Goal: Task Accomplishment & Management: Manage account settings

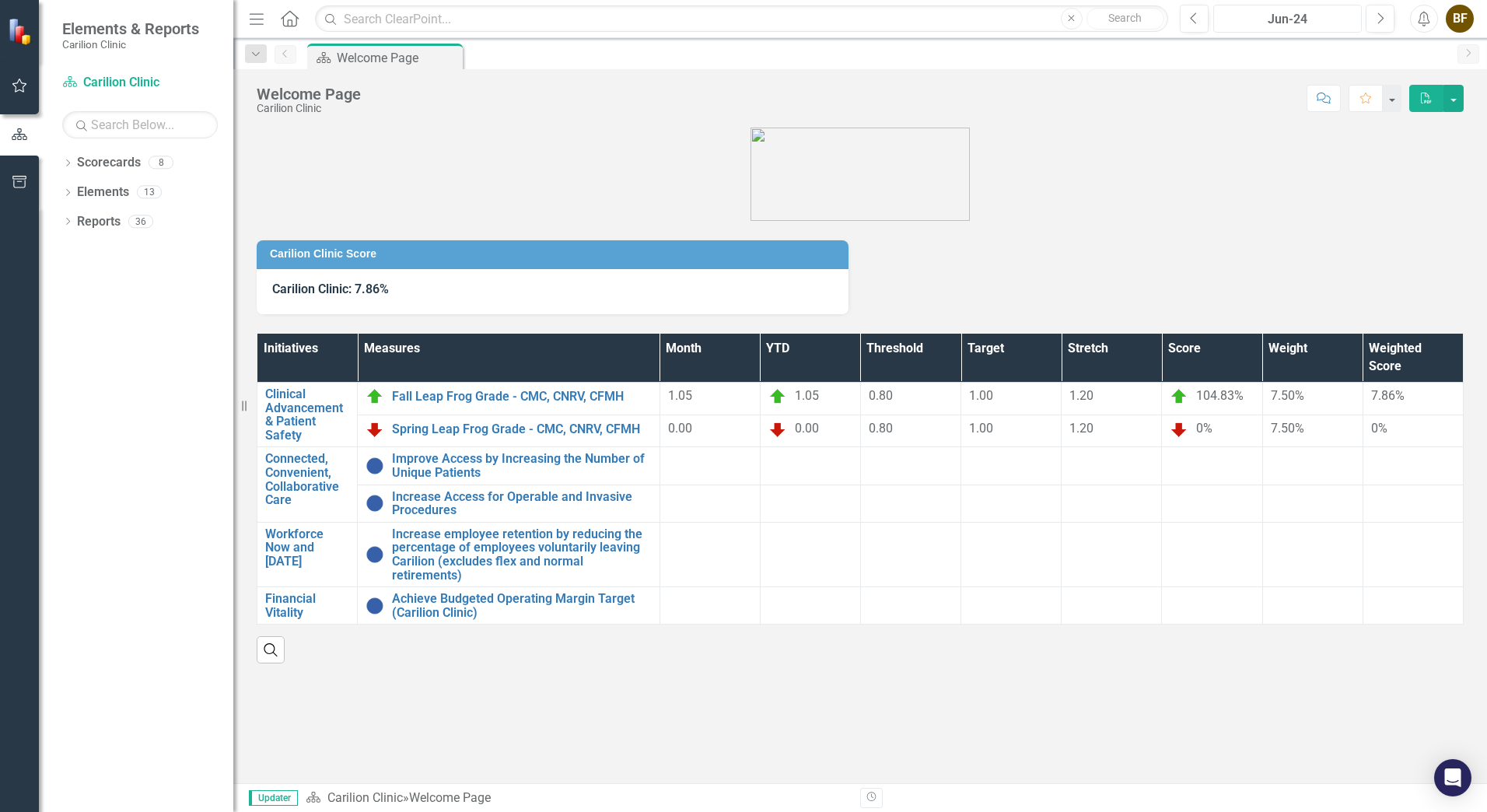
click at [1318, 25] on div "Jun-24" at bounding box center [1287, 19] width 137 height 19
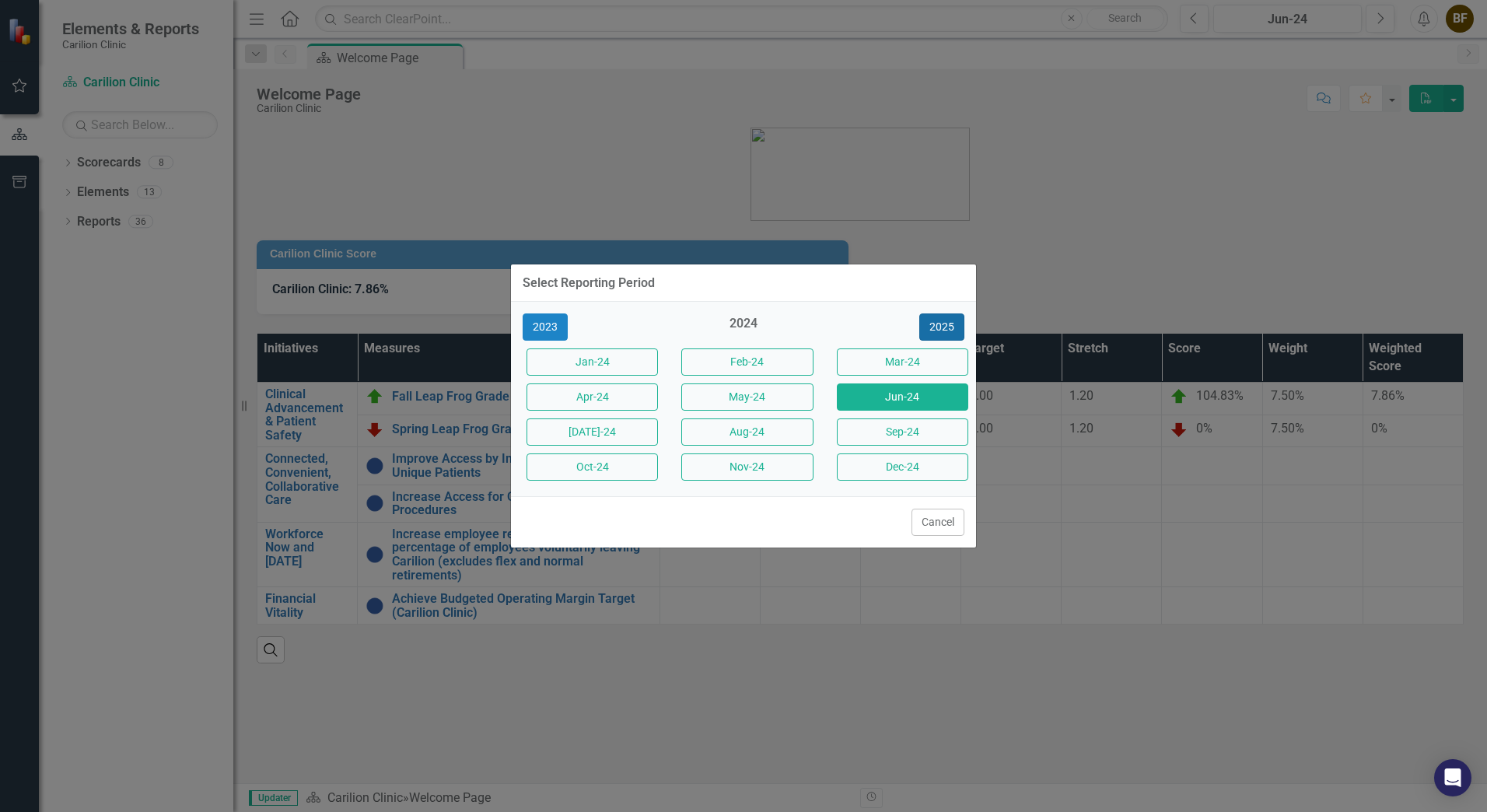
click at [934, 330] on button "2025" at bounding box center [941, 327] width 45 height 27
click at [887, 433] on button "Sep-25" at bounding box center [902, 432] width 132 height 27
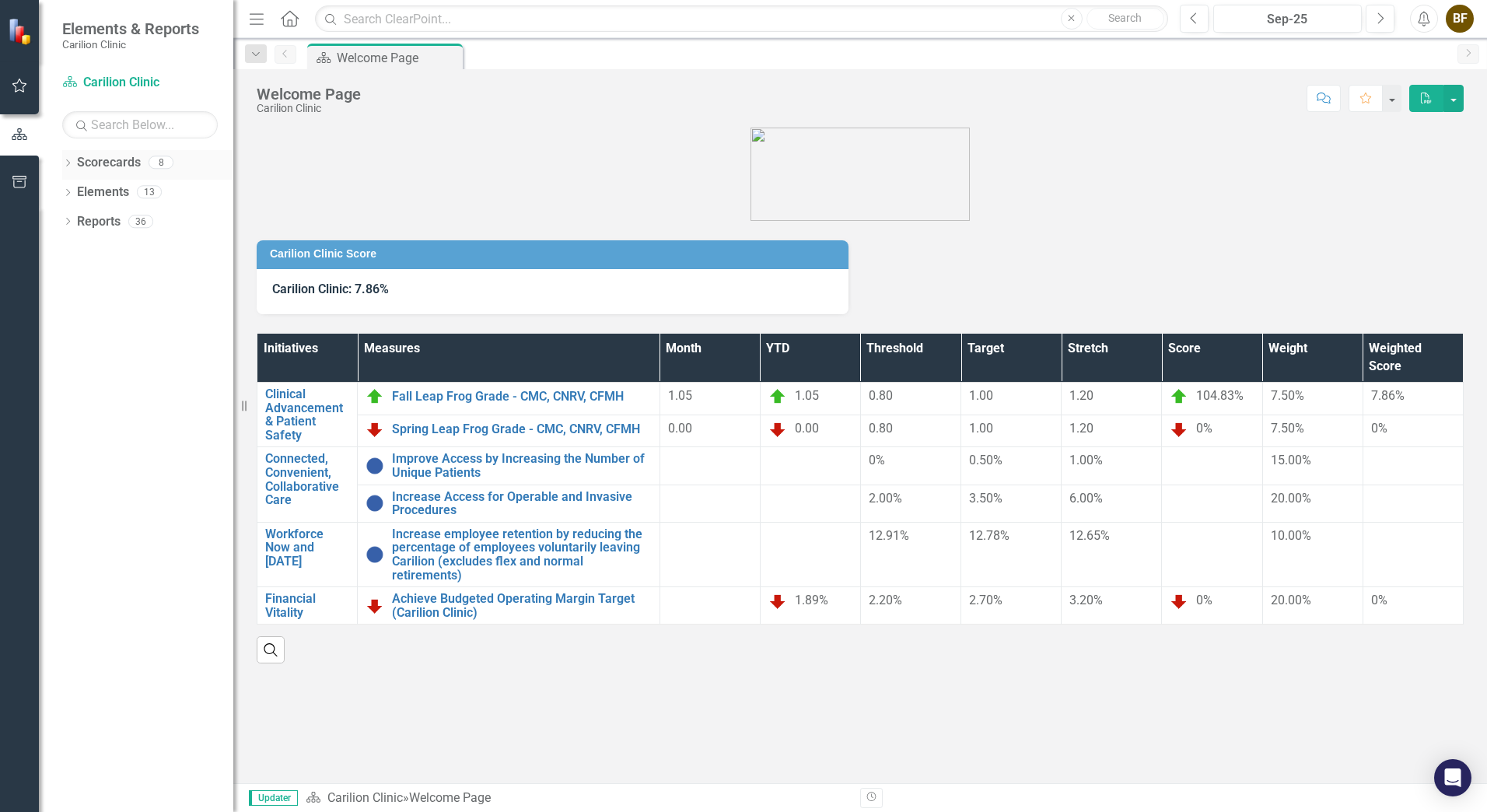
click at [102, 175] on div "Scorecards" at bounding box center [109, 163] width 64 height 25
click at [96, 164] on link "Scorecards" at bounding box center [109, 163] width 64 height 18
click at [124, 164] on link "Scorecards" at bounding box center [109, 163] width 64 height 18
click at [67, 164] on icon at bounding box center [67, 163] width 4 height 7
click at [148, 279] on link "Rheumatology" at bounding box center [159, 280] width 148 height 18
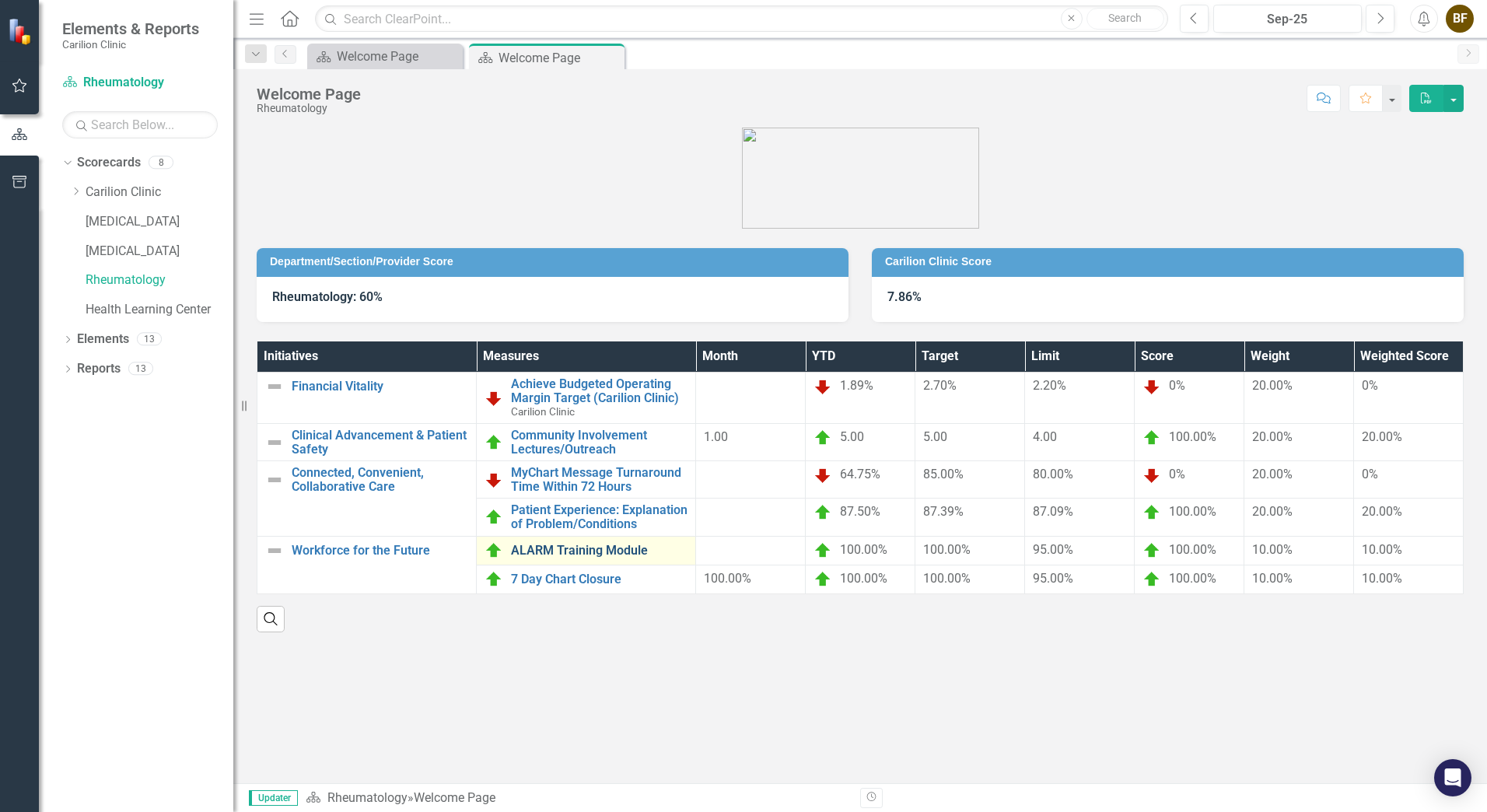
click at [577, 544] on link "ALARM Training Module" at bounding box center [599, 551] width 176 height 14
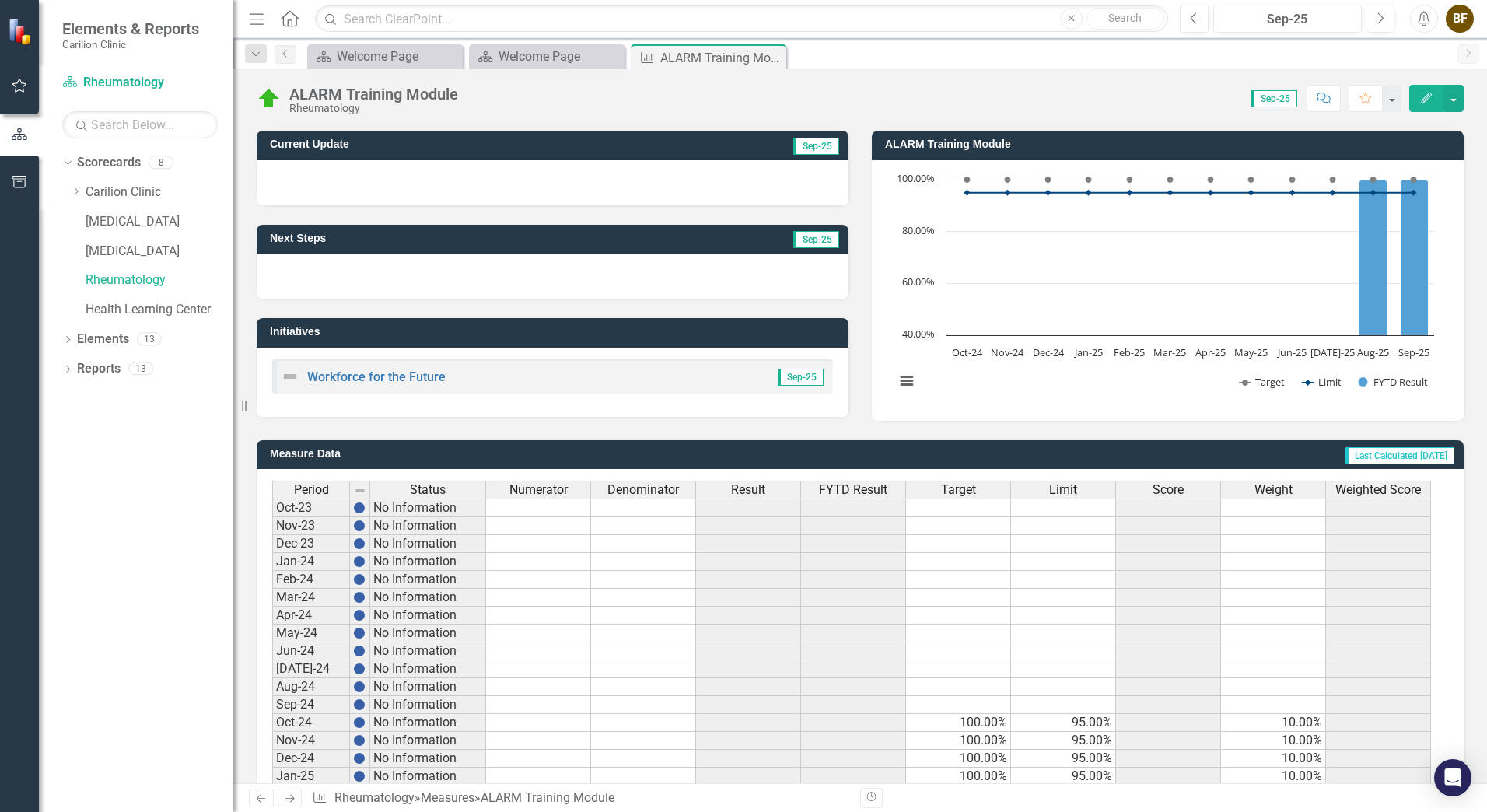
scroll to position [274, 0]
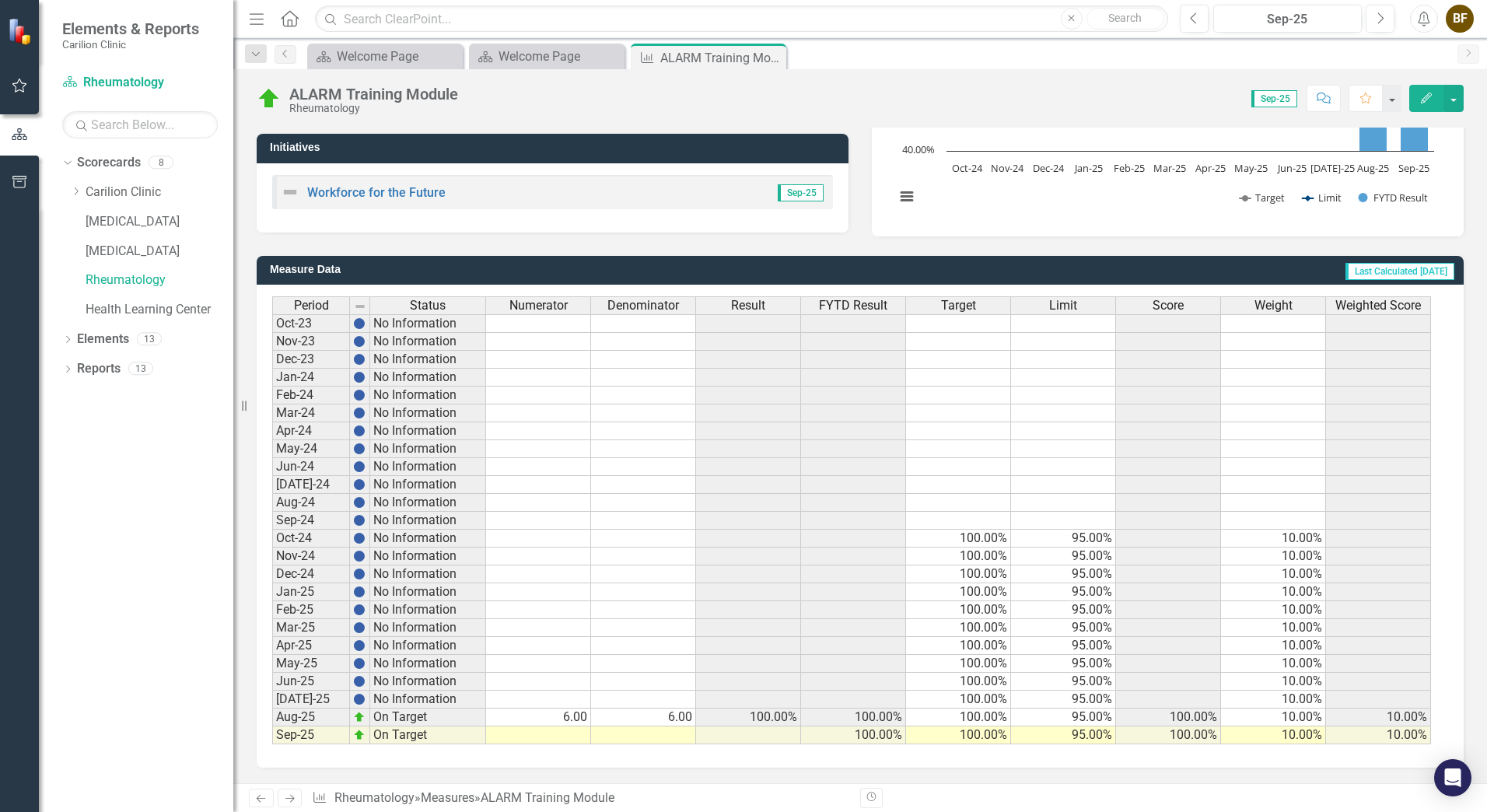
click at [272, 728] on div "Period Status Numerator Denominator Result FYTD Result Target Limit Score Weigh…" at bounding box center [272, 519] width 0 height 448
click at [555, 732] on td at bounding box center [538, 734] width 105 height 18
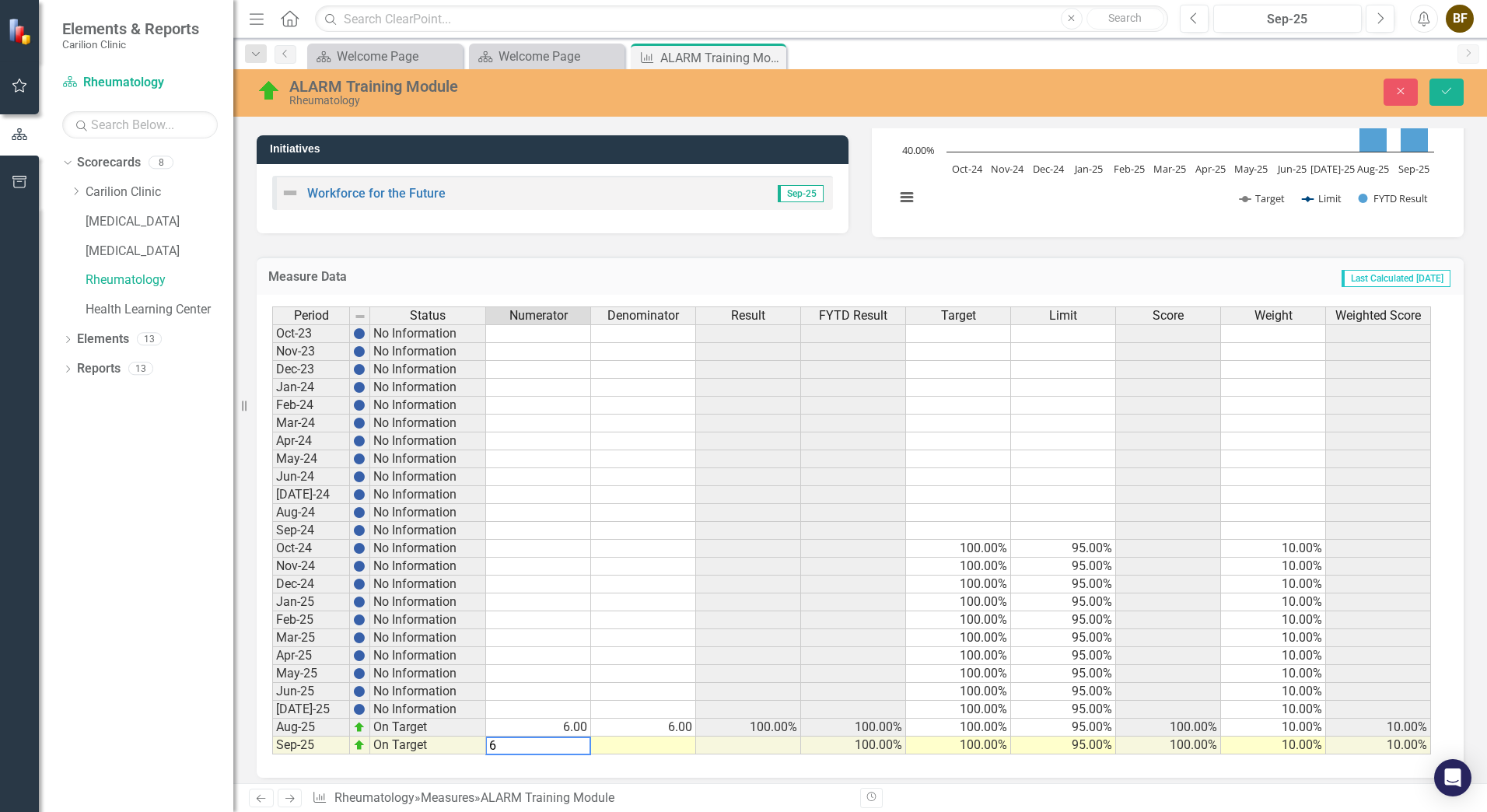
type textarea "6"
click at [657, 746] on td at bounding box center [644, 745] width 105 height 18
type textarea "6"
click at [1446, 98] on button "Save" at bounding box center [1447, 92] width 35 height 27
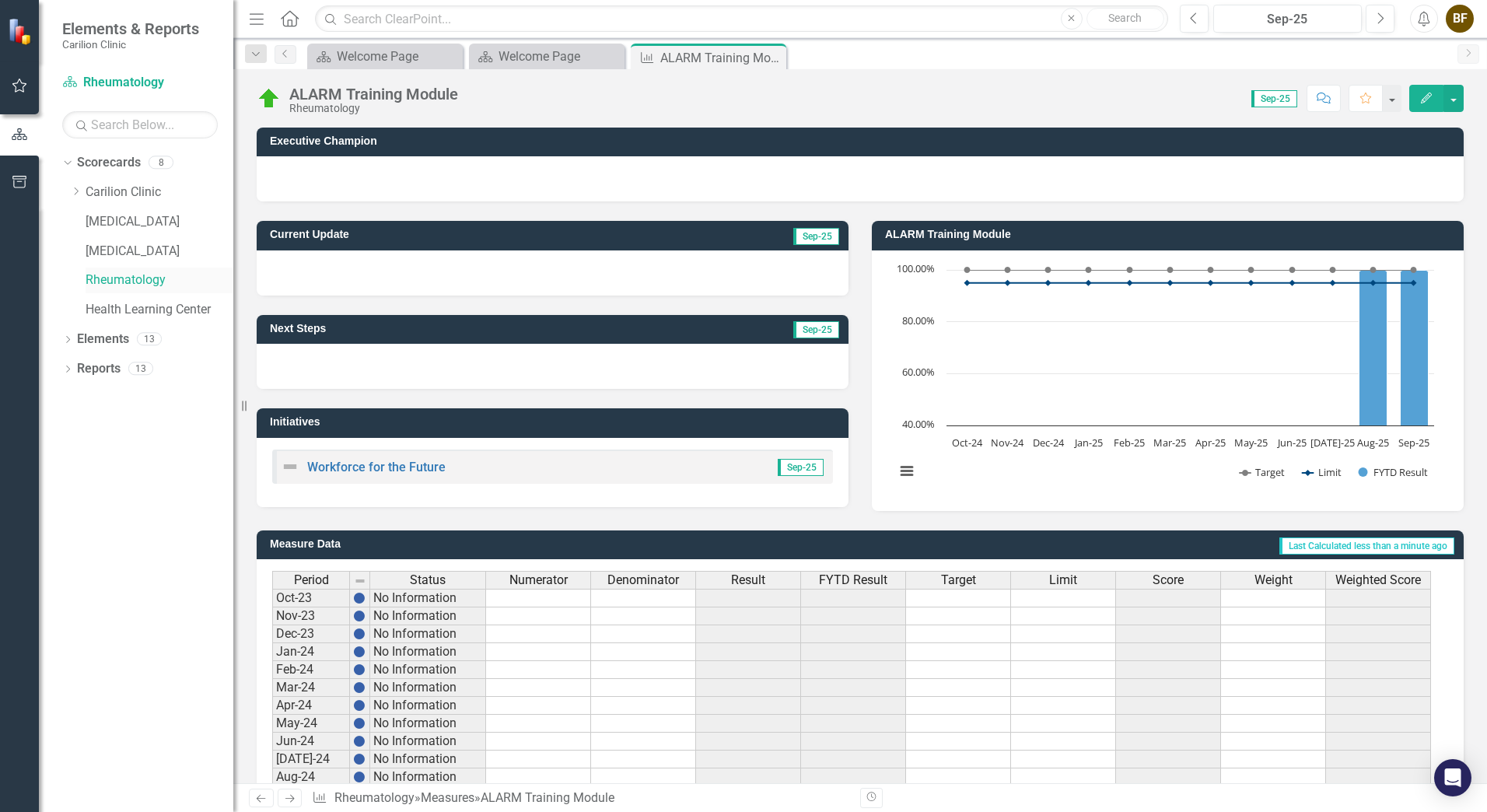
click at [149, 283] on link "Rheumatology" at bounding box center [159, 280] width 148 height 18
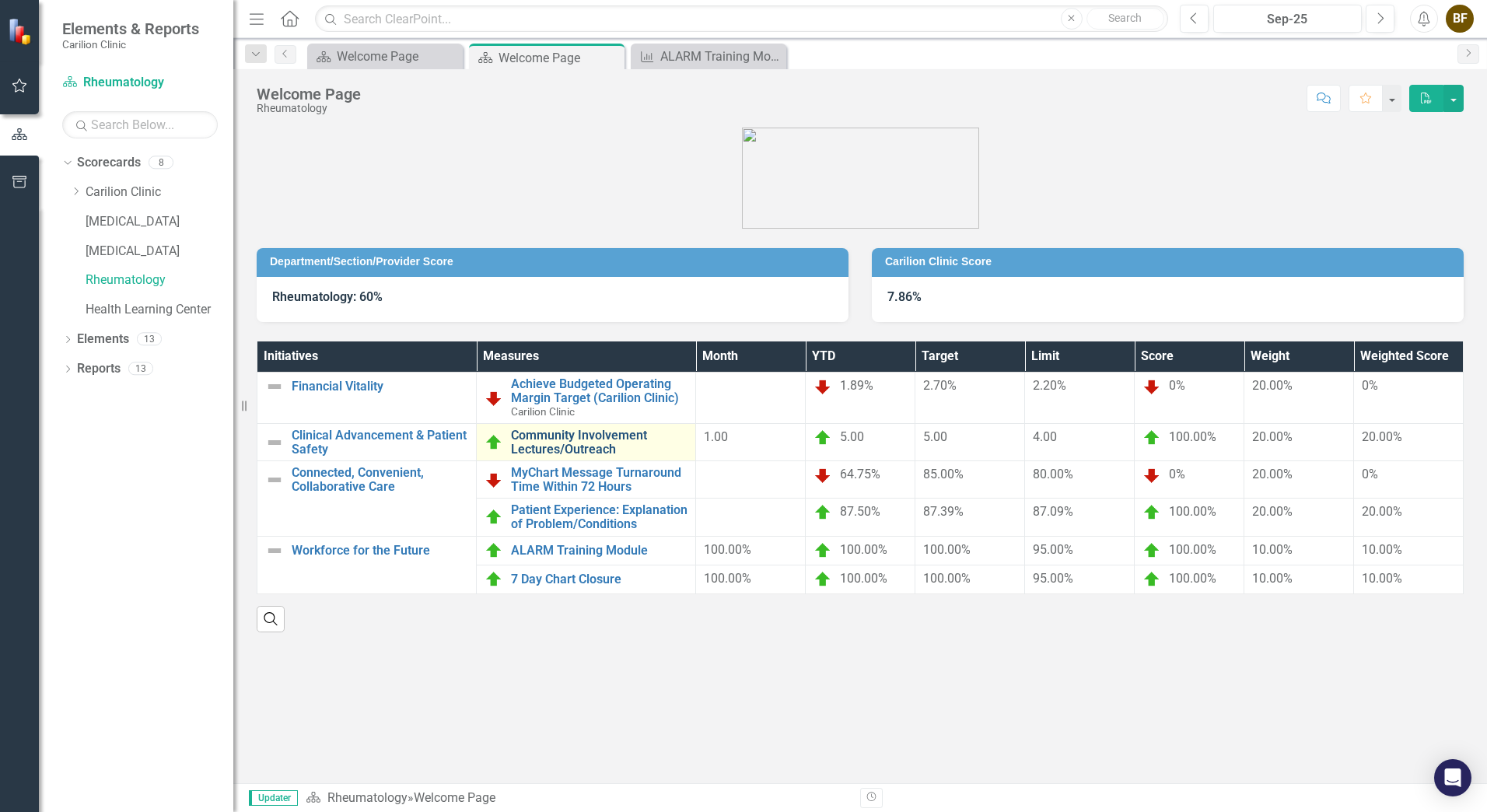
click at [591, 442] on link "Community Involvement Lectures/Outreach" at bounding box center [599, 442] width 176 height 27
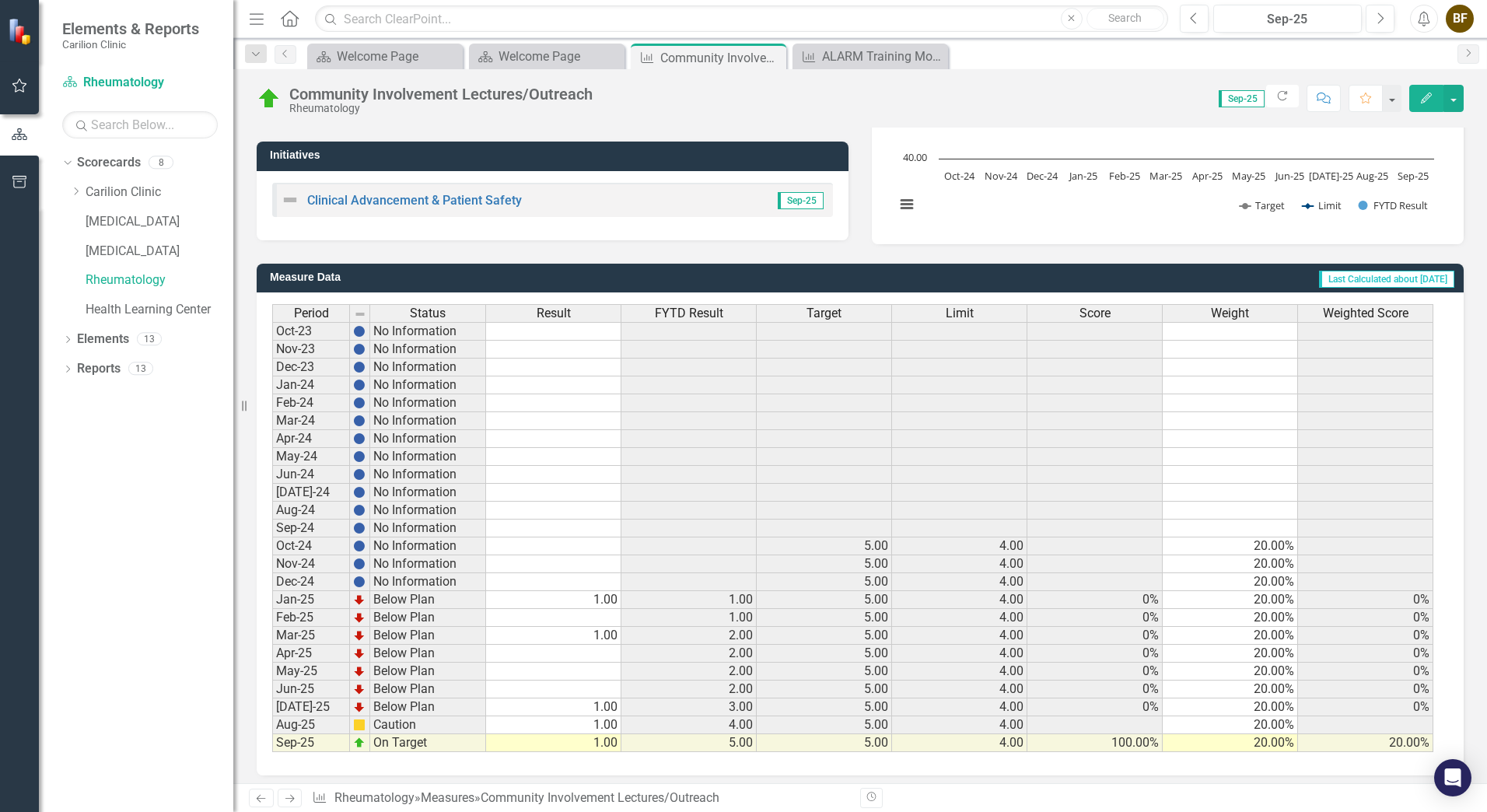
scroll to position [274, 0]
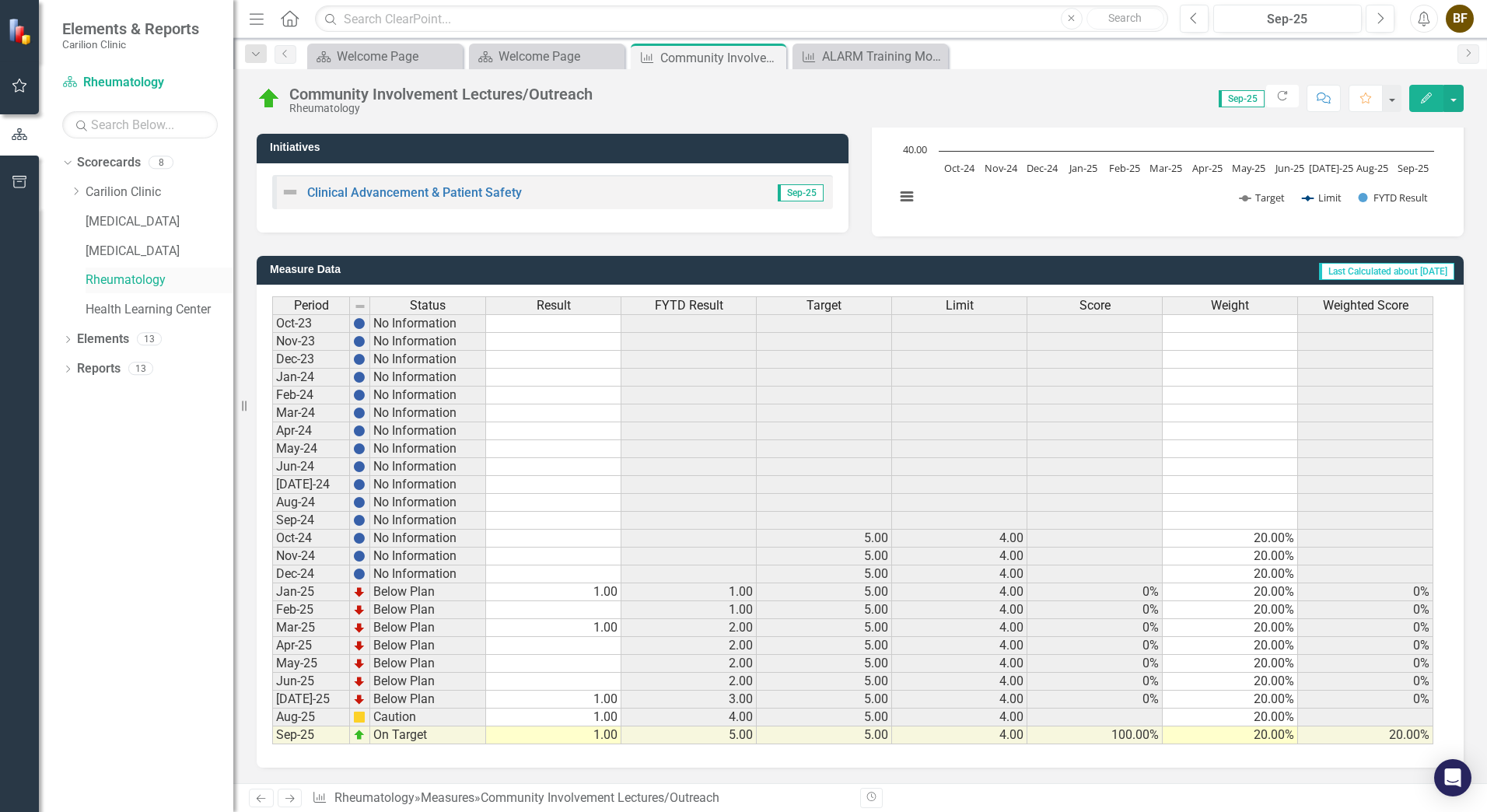
click at [120, 280] on link "Rheumatology" at bounding box center [159, 280] width 148 height 18
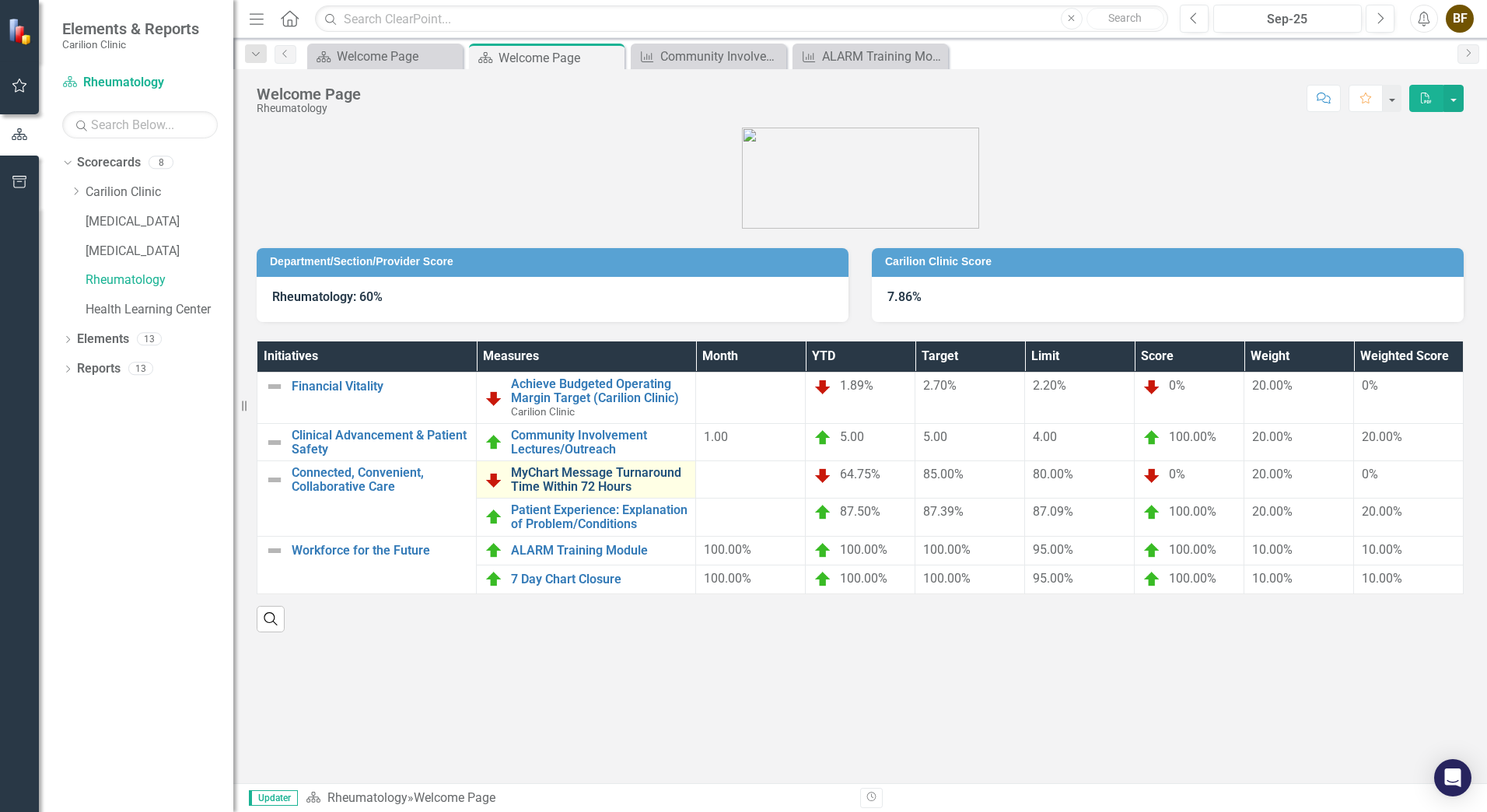
click at [601, 476] on link "MyChart Message Turnaround Time Within 72 Hours" at bounding box center [599, 479] width 176 height 27
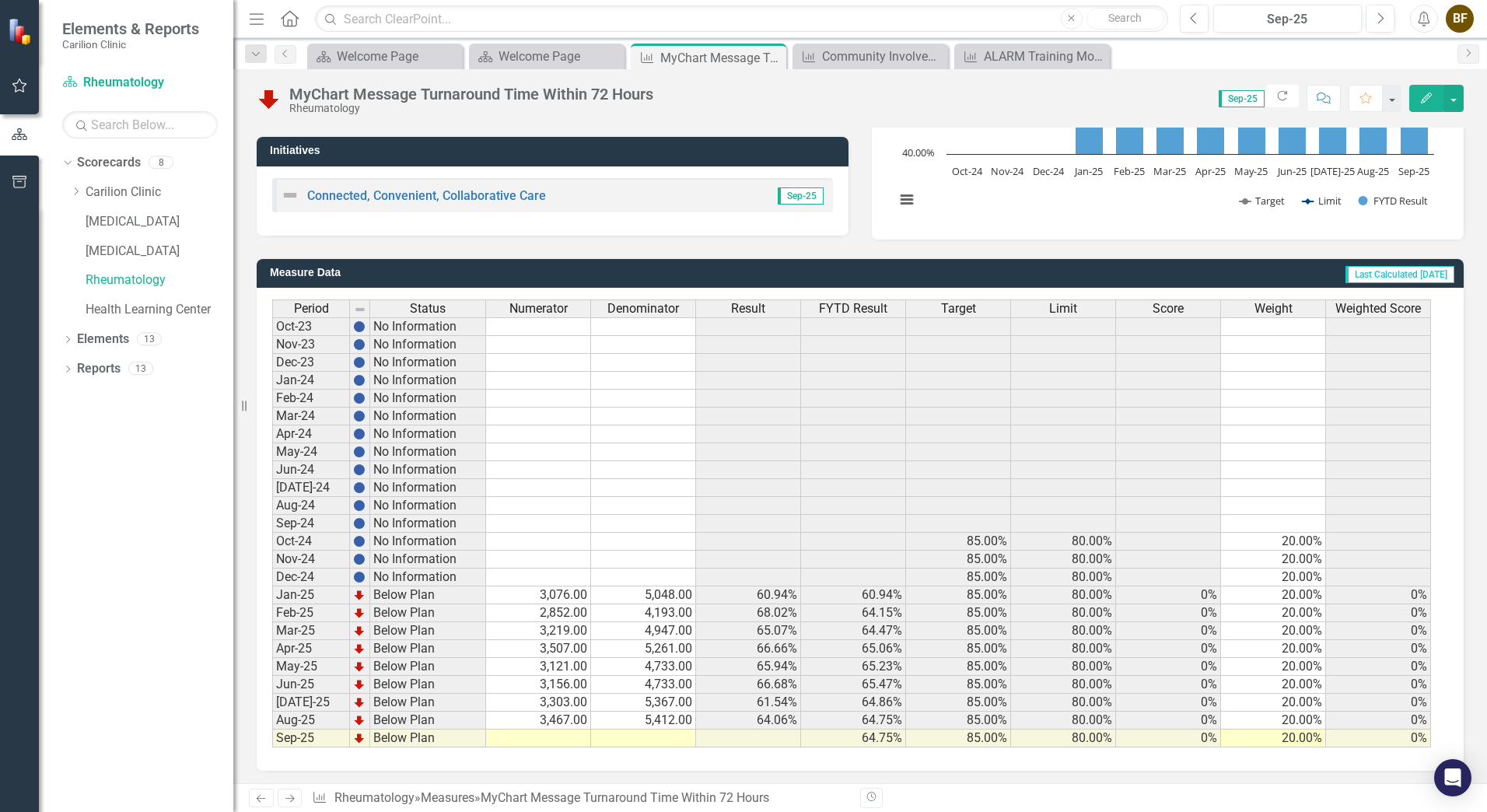
scroll to position [274, 0]
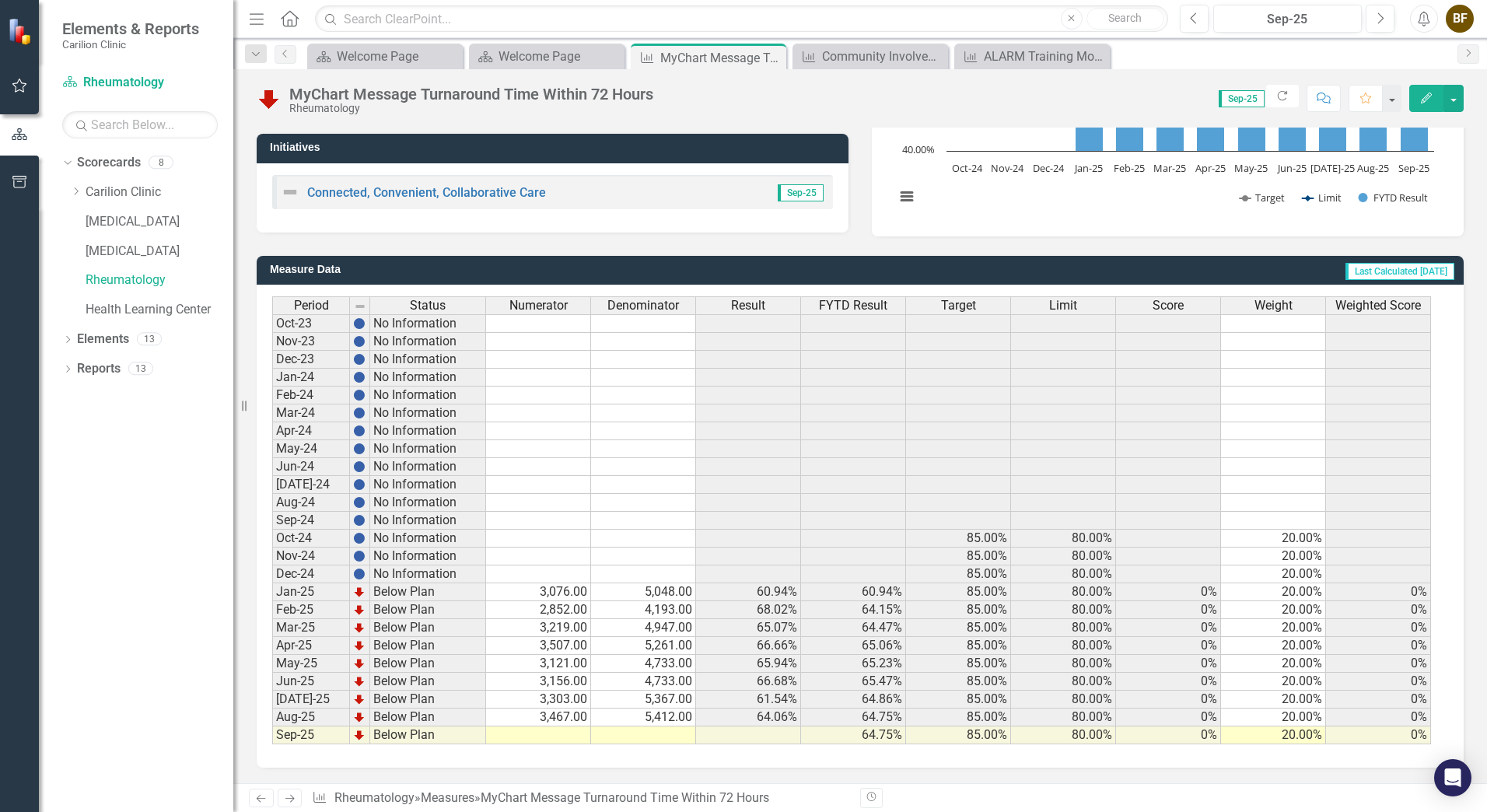
click at [562, 597] on td "3,076.00" at bounding box center [538, 592] width 105 height 18
click at [554, 538] on td at bounding box center [538, 538] width 105 height 18
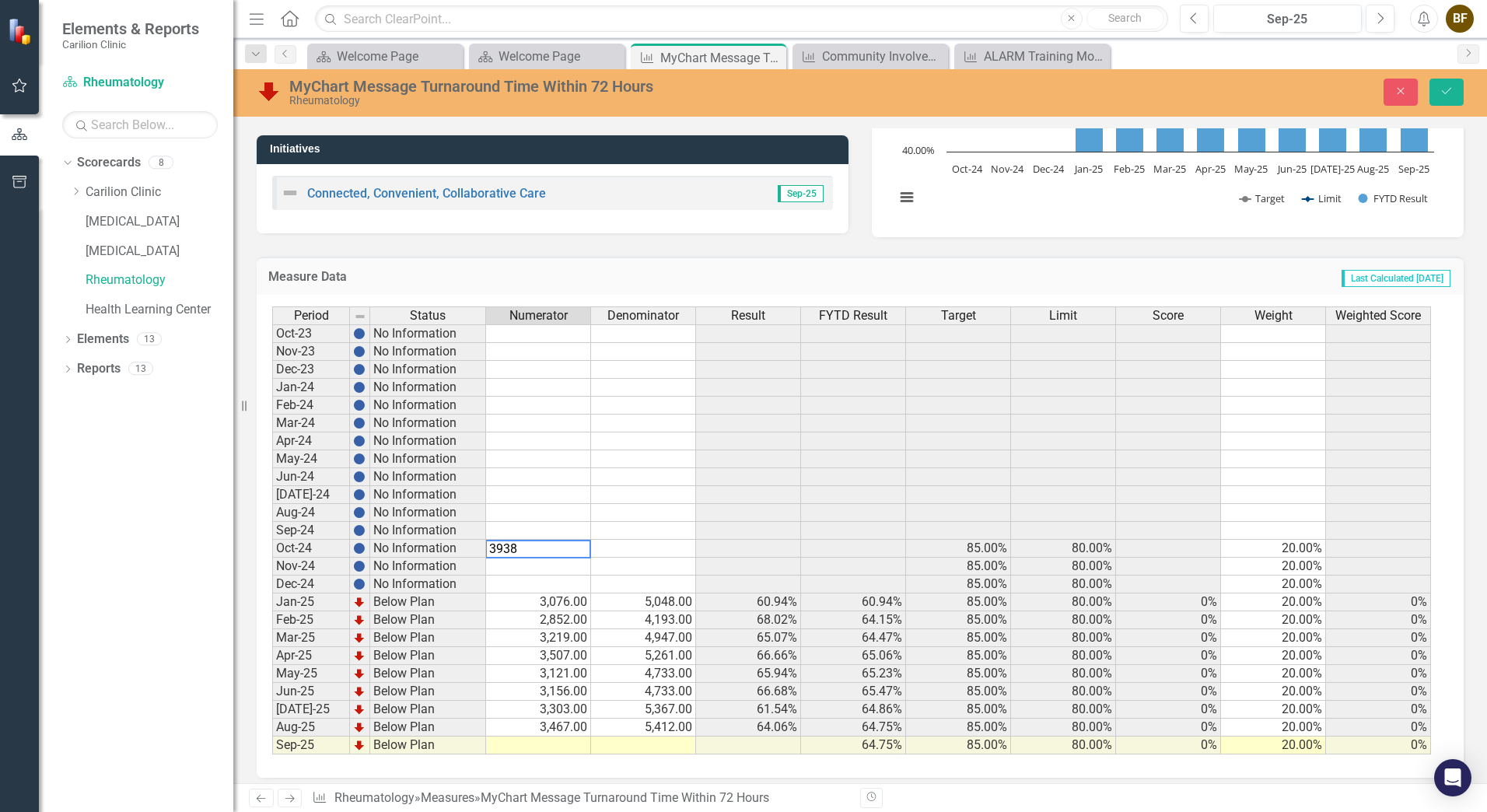
type textarea "3938"
click at [678, 552] on td at bounding box center [644, 548] width 105 height 18
click at [679, 550] on td at bounding box center [644, 548] width 105 height 18
type textarea "4846"
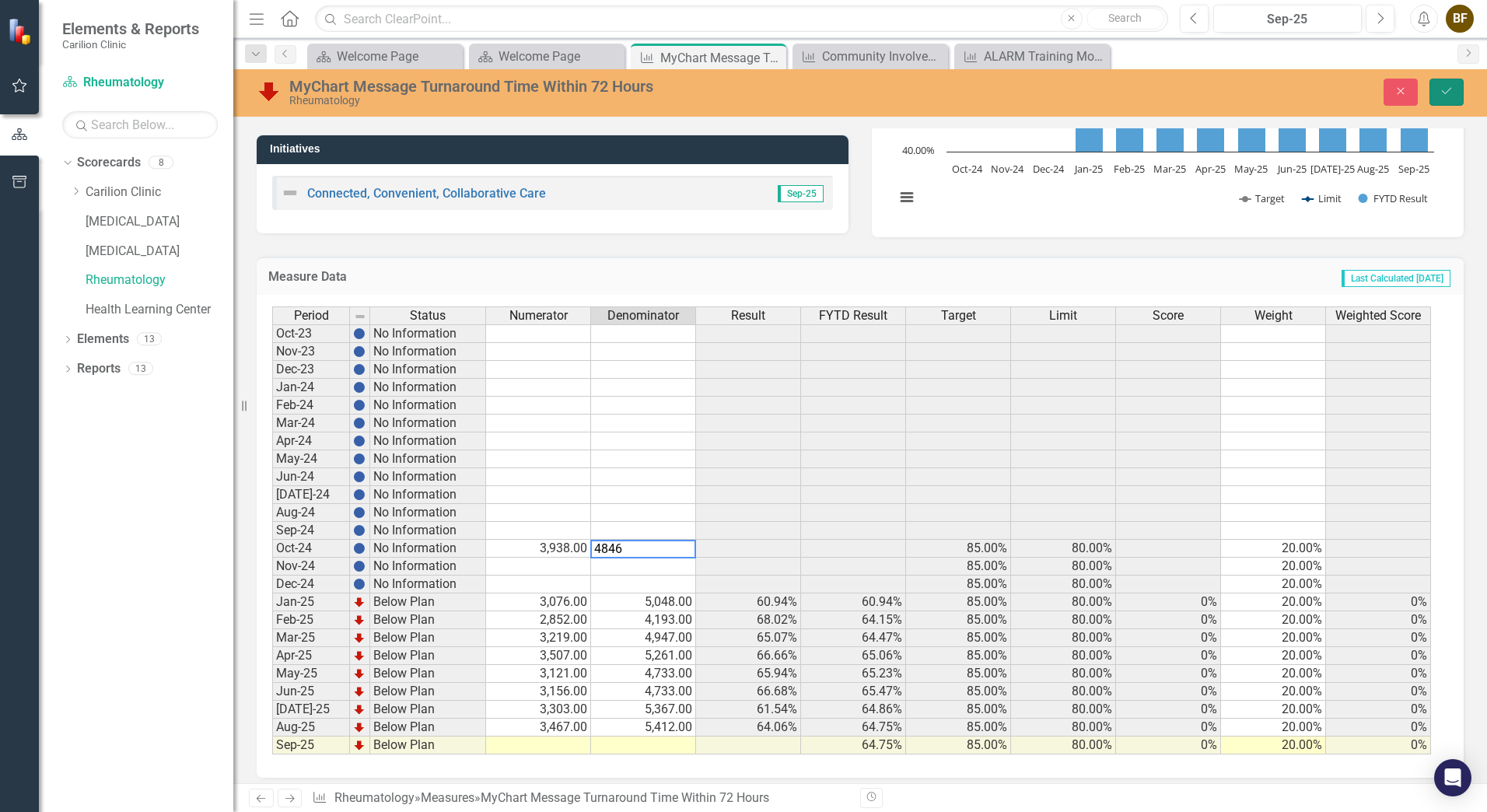
click at [1459, 97] on button "Save" at bounding box center [1447, 92] width 35 height 27
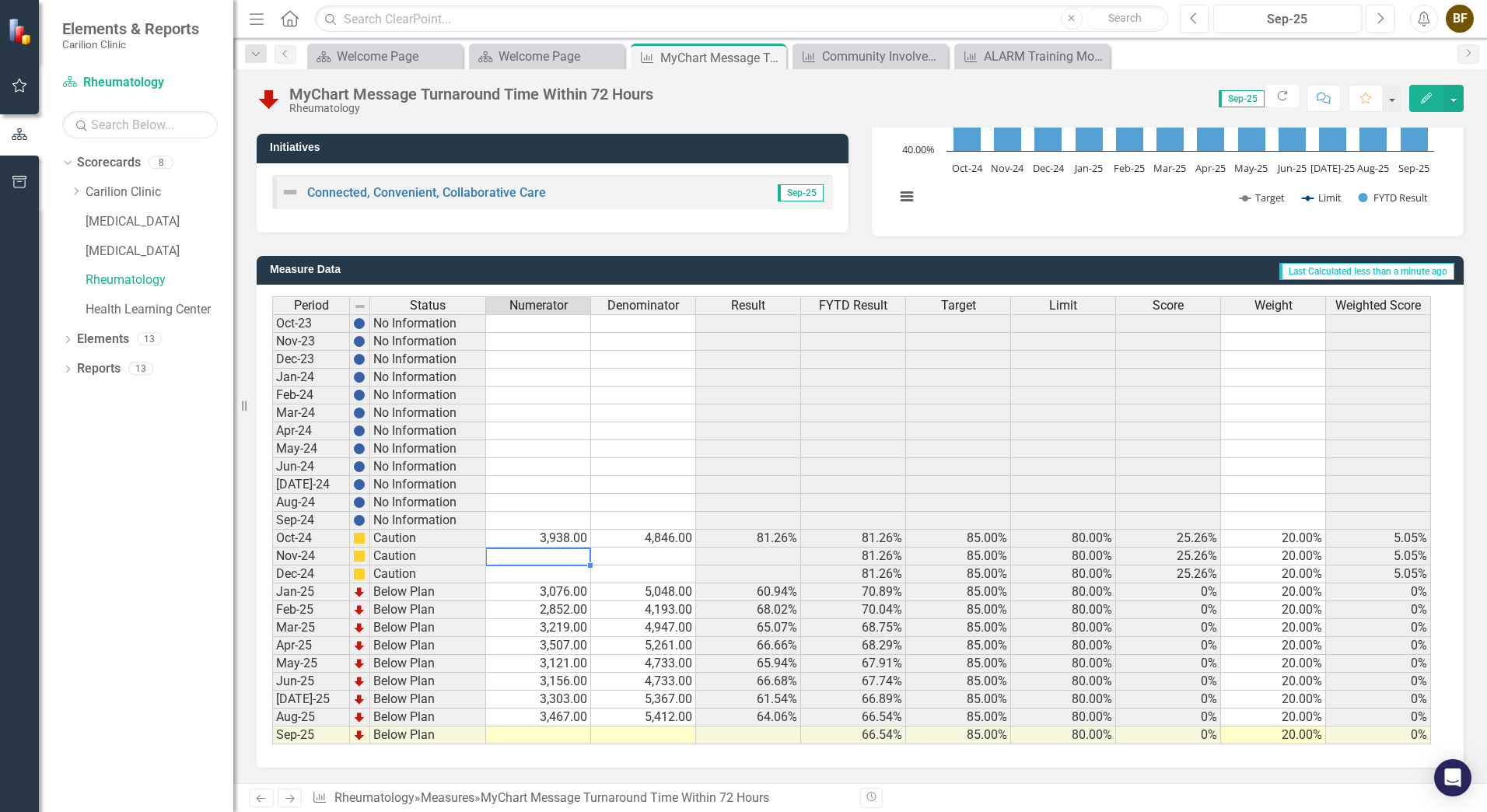
click at [568, 564] on td at bounding box center [538, 556] width 105 height 18
click at [568, 559] on td at bounding box center [538, 556] width 105 height 18
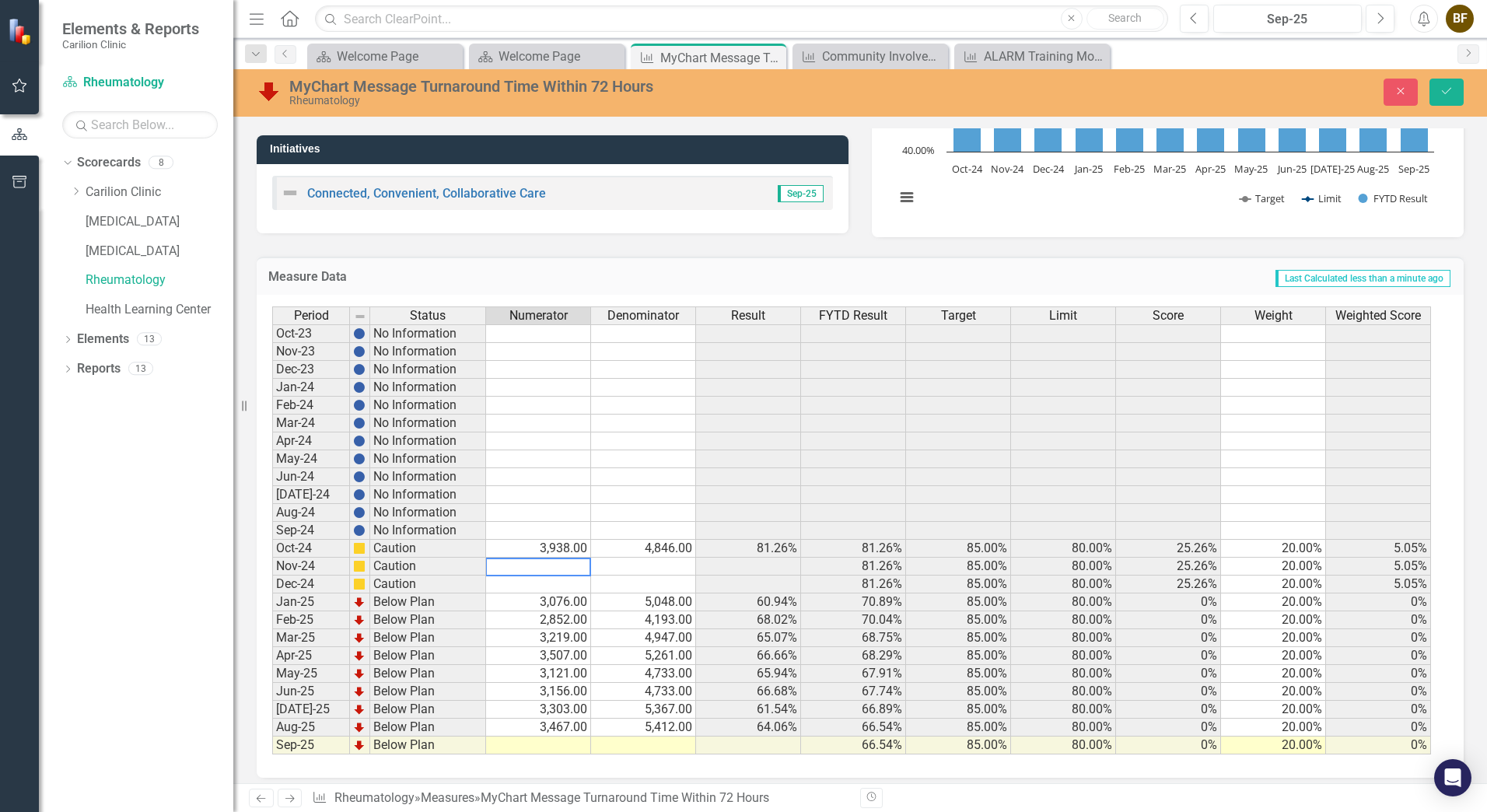
click at [566, 567] on textarea at bounding box center [537, 567] width 105 height 19
type textarea "3554"
click at [638, 569] on td at bounding box center [644, 566] width 105 height 18
click at [642, 566] on td at bounding box center [644, 566] width 105 height 18
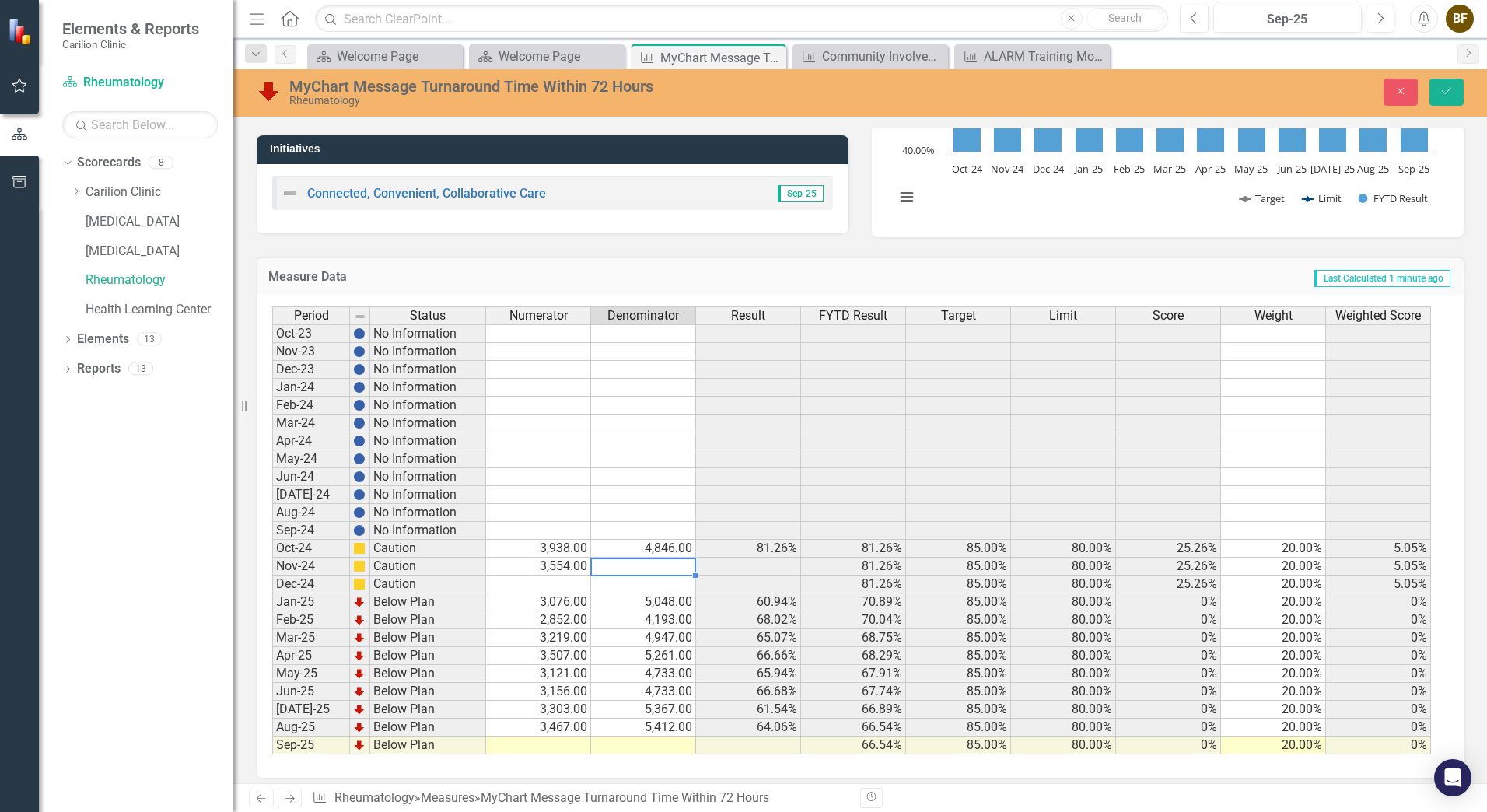
click at [642, 566] on td at bounding box center [644, 566] width 105 height 18
type textarea "4288"
click at [1442, 94] on icon "Save" at bounding box center [1447, 90] width 14 height 11
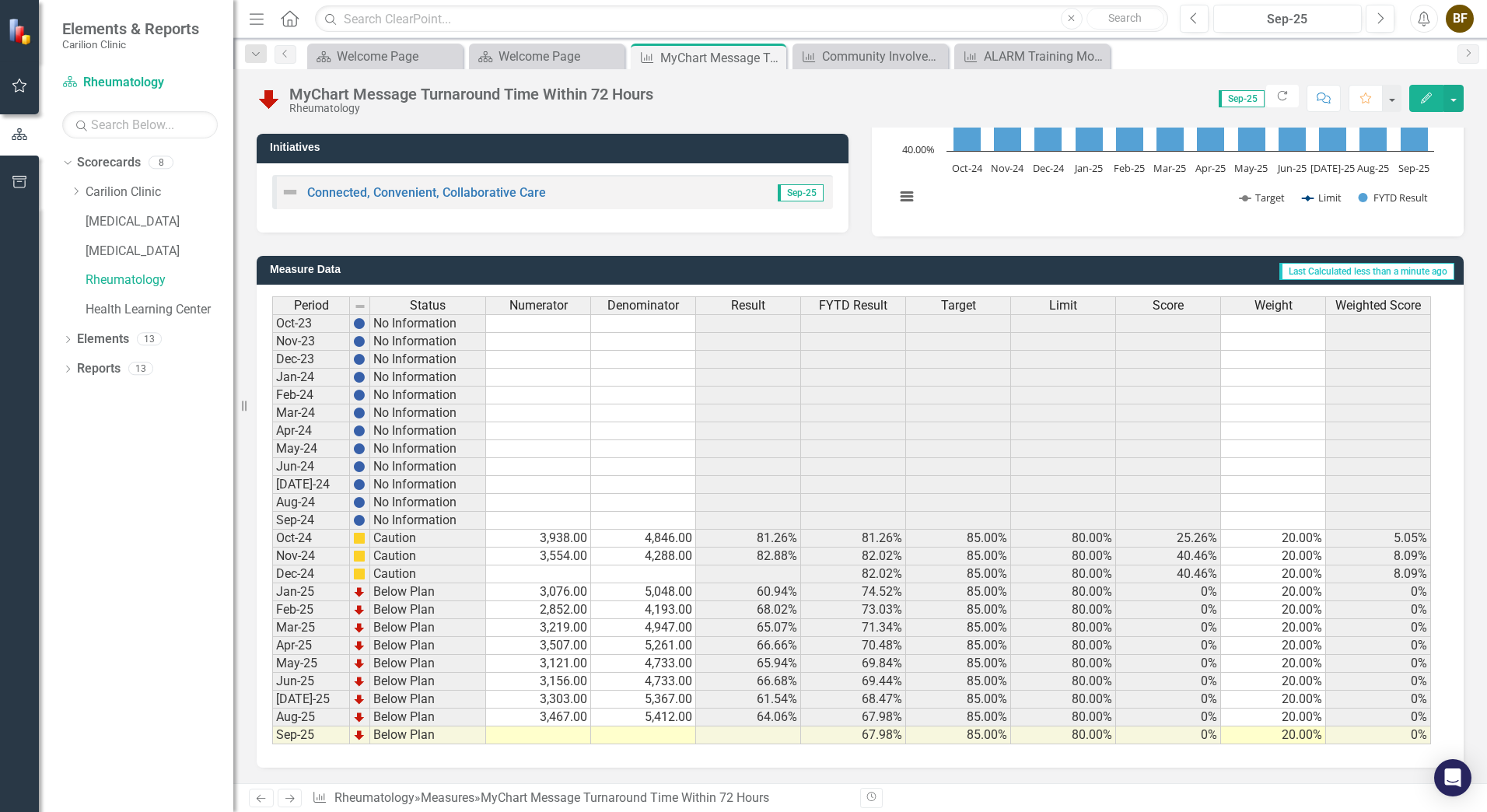
click at [554, 572] on td at bounding box center [538, 573] width 105 height 18
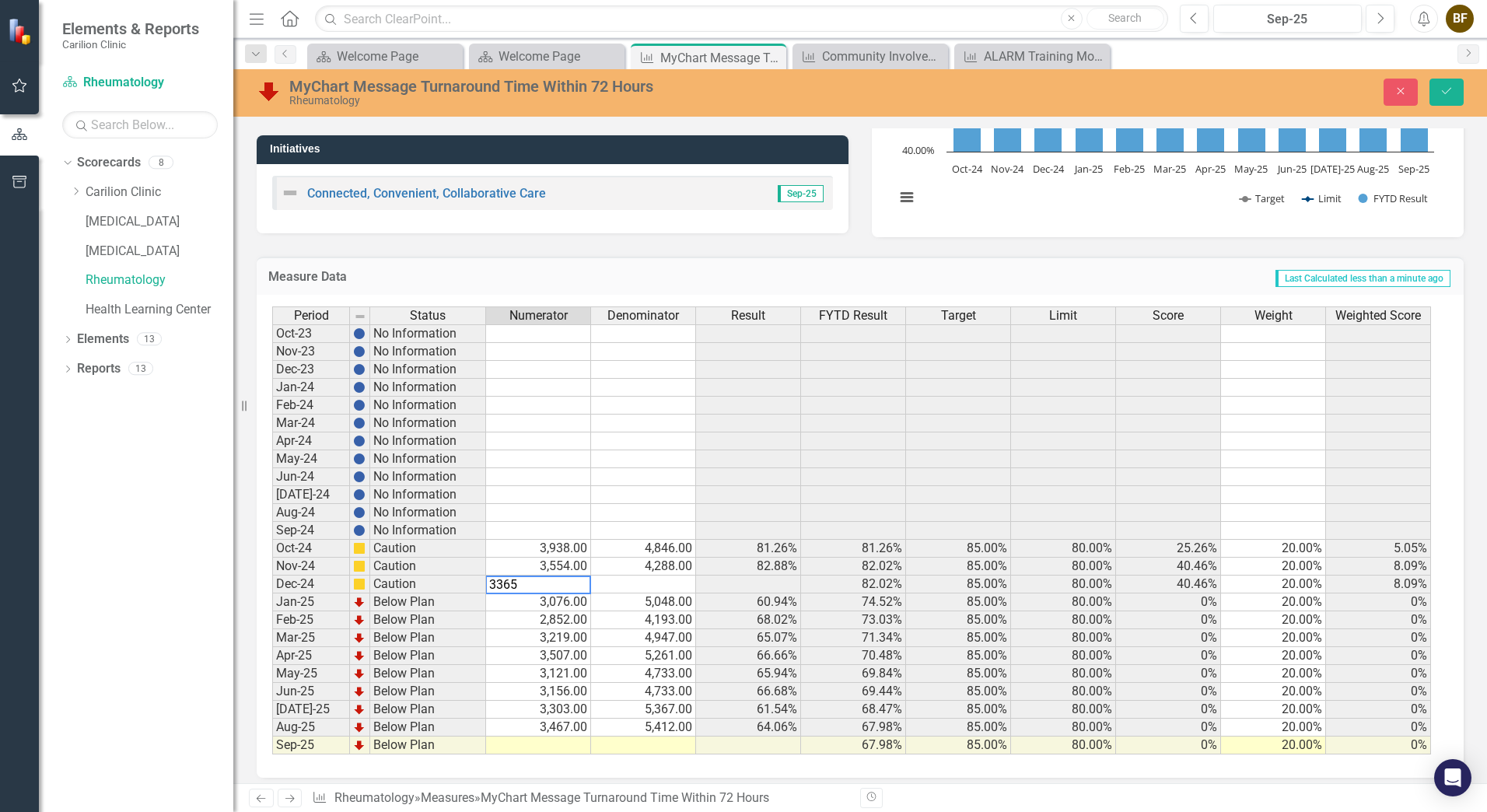
click at [638, 583] on td at bounding box center [644, 583] width 105 height 18
click at [548, 601] on td "3,076.00" at bounding box center [538, 602] width 105 height 18
click at [548, 602] on td "3,076.00" at bounding box center [538, 602] width 105 height 18
type textarea "3"
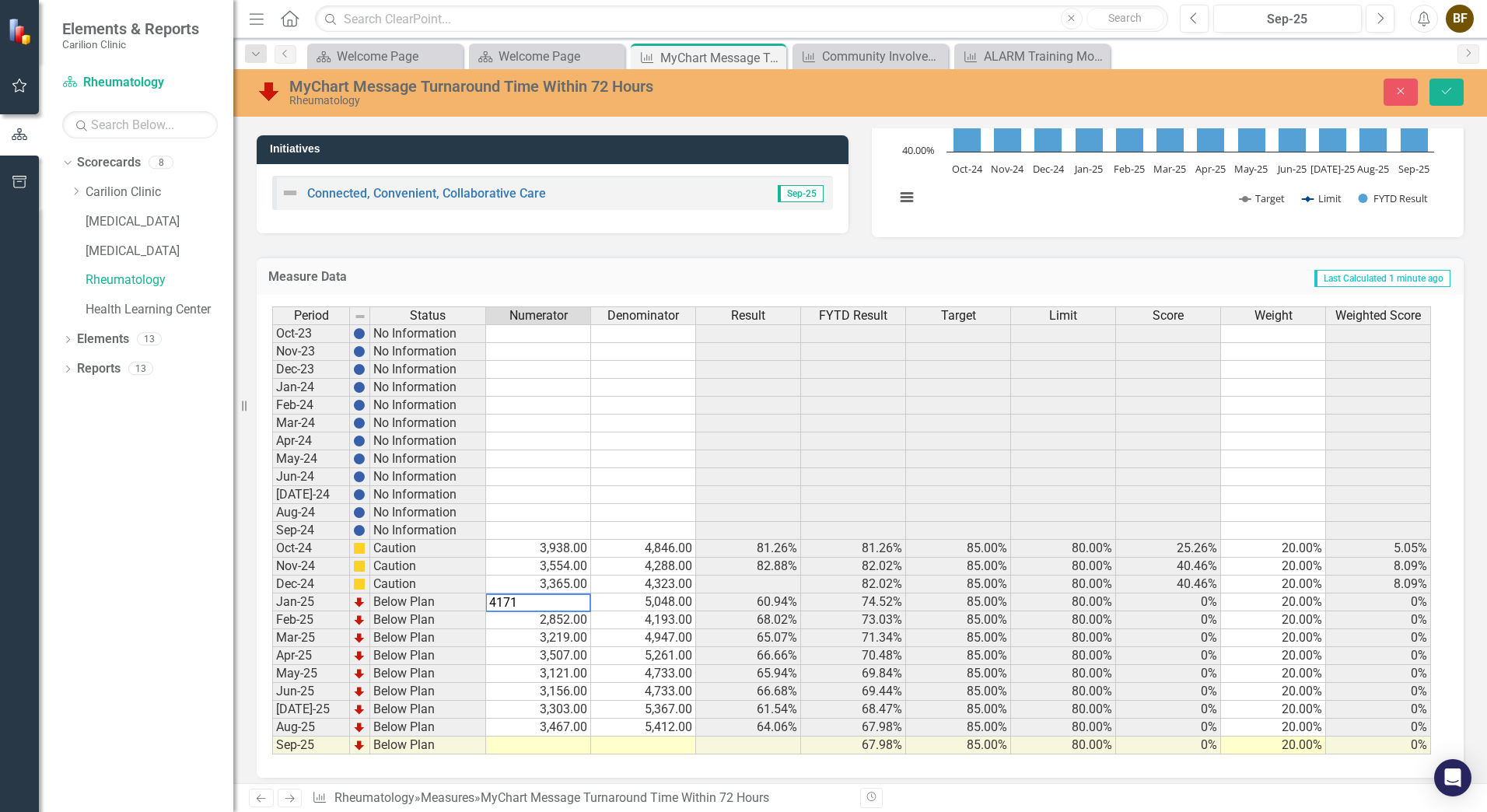
click at [644, 600] on td "5,048.00" at bounding box center [644, 602] width 105 height 18
click at [647, 599] on td "5,048.00" at bounding box center [644, 602] width 105 height 18
type textarea "5"
click at [569, 619] on td "2,852.00" at bounding box center [538, 620] width 105 height 18
click at [562, 624] on td "2,852.00" at bounding box center [538, 620] width 105 height 18
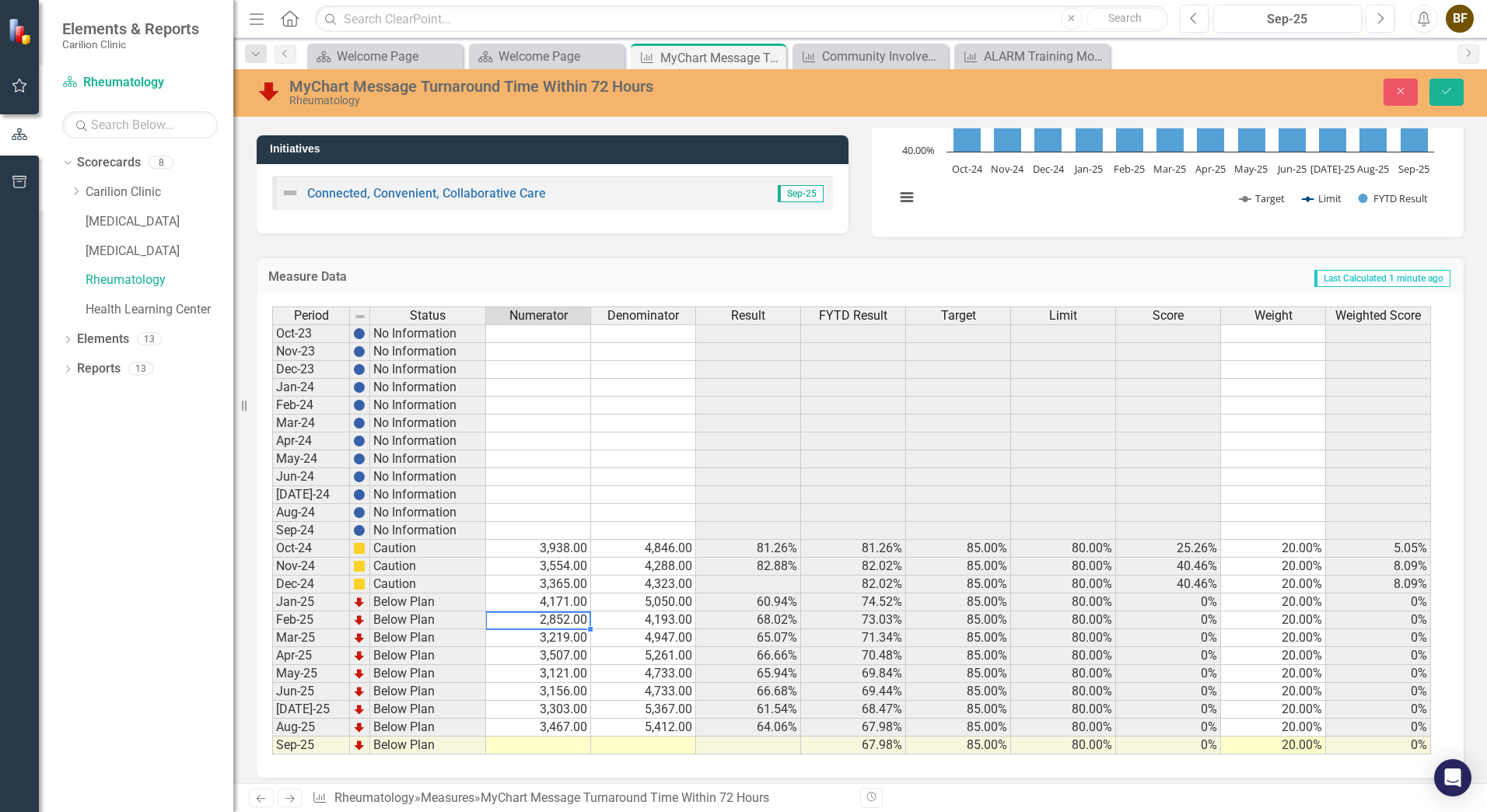
click at [562, 624] on td "2,852.00" at bounding box center [538, 620] width 105 height 18
type textarea "2"
click at [562, 624] on textarea at bounding box center [537, 621] width 105 height 19
click at [639, 621] on td "4,193.00" at bounding box center [644, 620] width 105 height 18
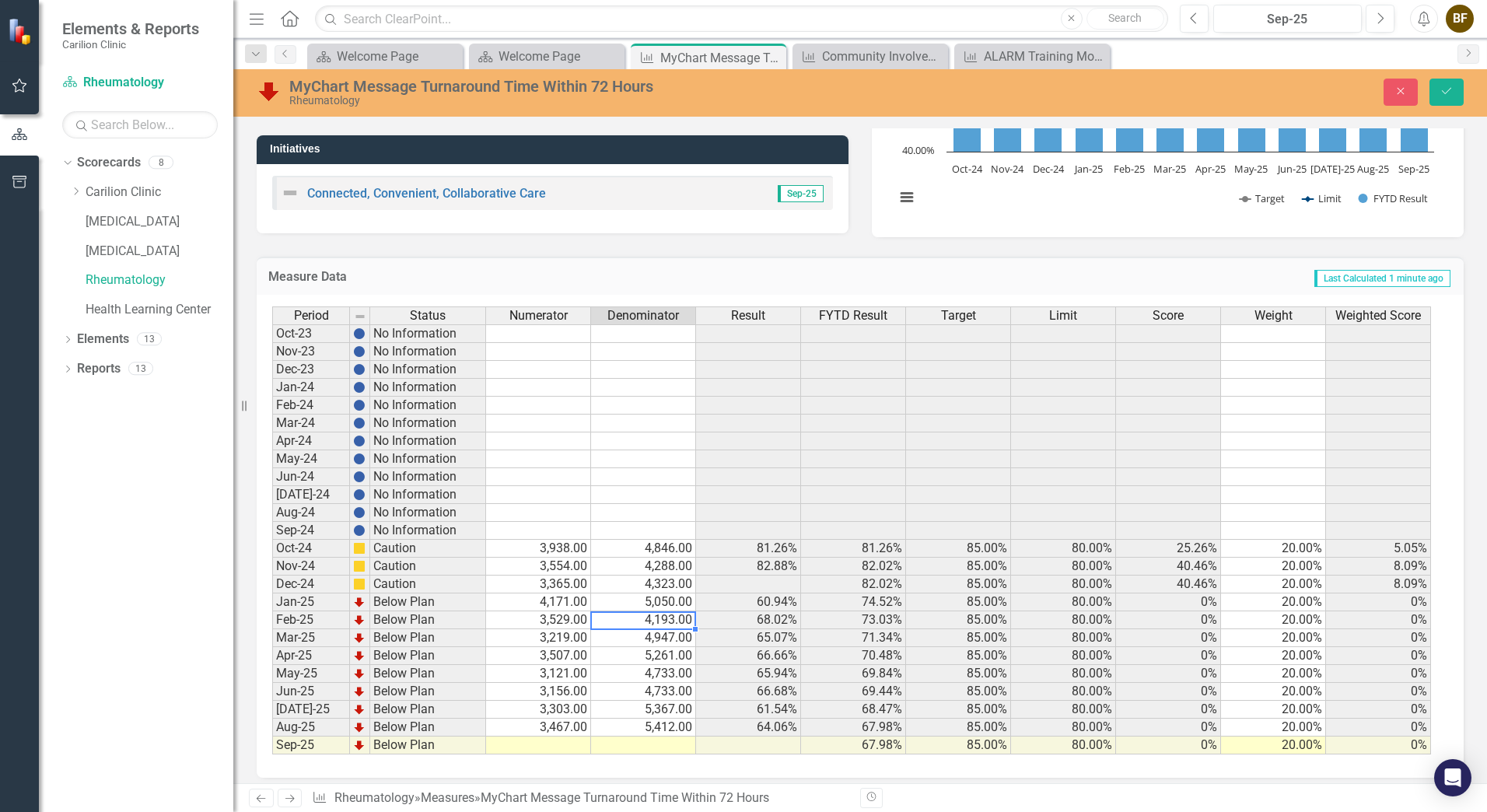
click at [639, 621] on td "4,193.00" at bounding box center [644, 620] width 105 height 18
type textarea "4"
click at [566, 634] on td "3,219.00" at bounding box center [538, 637] width 105 height 18
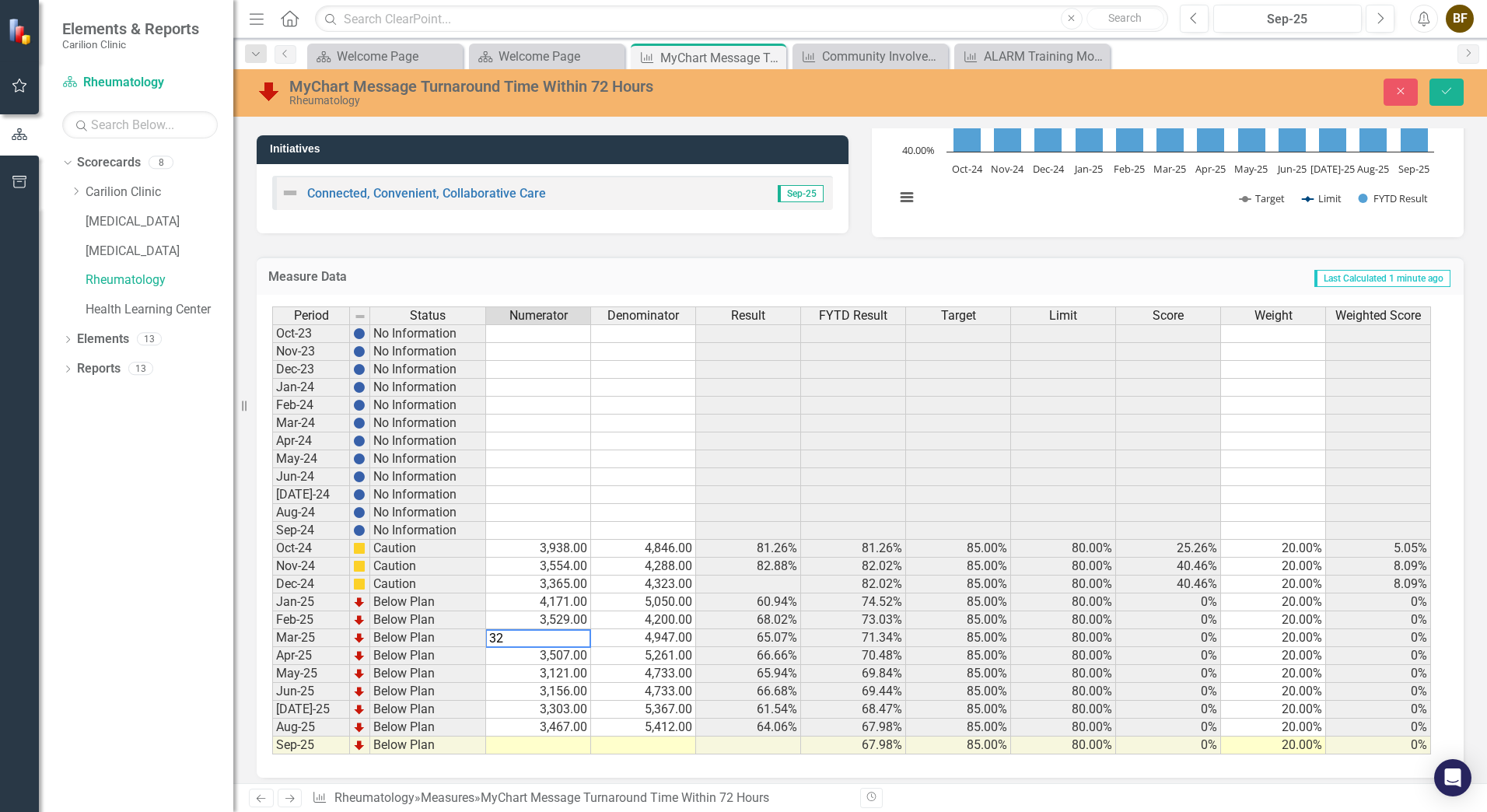
type textarea "3"
click at [674, 635] on td "4,947.00" at bounding box center [644, 637] width 105 height 18
type textarea "4"
click at [577, 654] on td "3,507.00" at bounding box center [538, 655] width 105 height 18
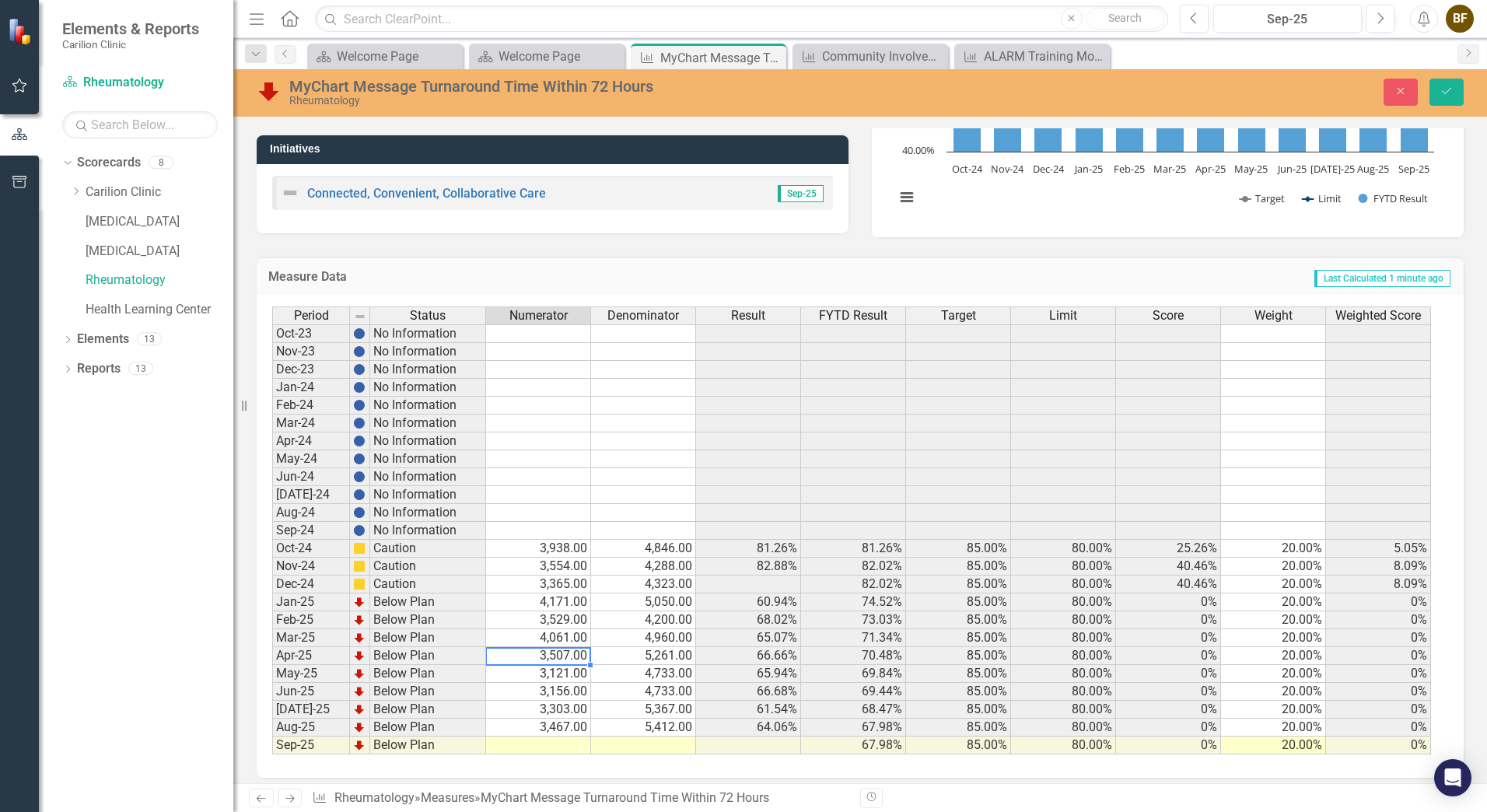
click at [577, 654] on td "3,507.00" at bounding box center [538, 655] width 105 height 18
click at [577, 654] on textarea "4960" at bounding box center [537, 656] width 105 height 19
type textarea "3507"
click at [625, 659] on td "5,261.00" at bounding box center [644, 655] width 105 height 18
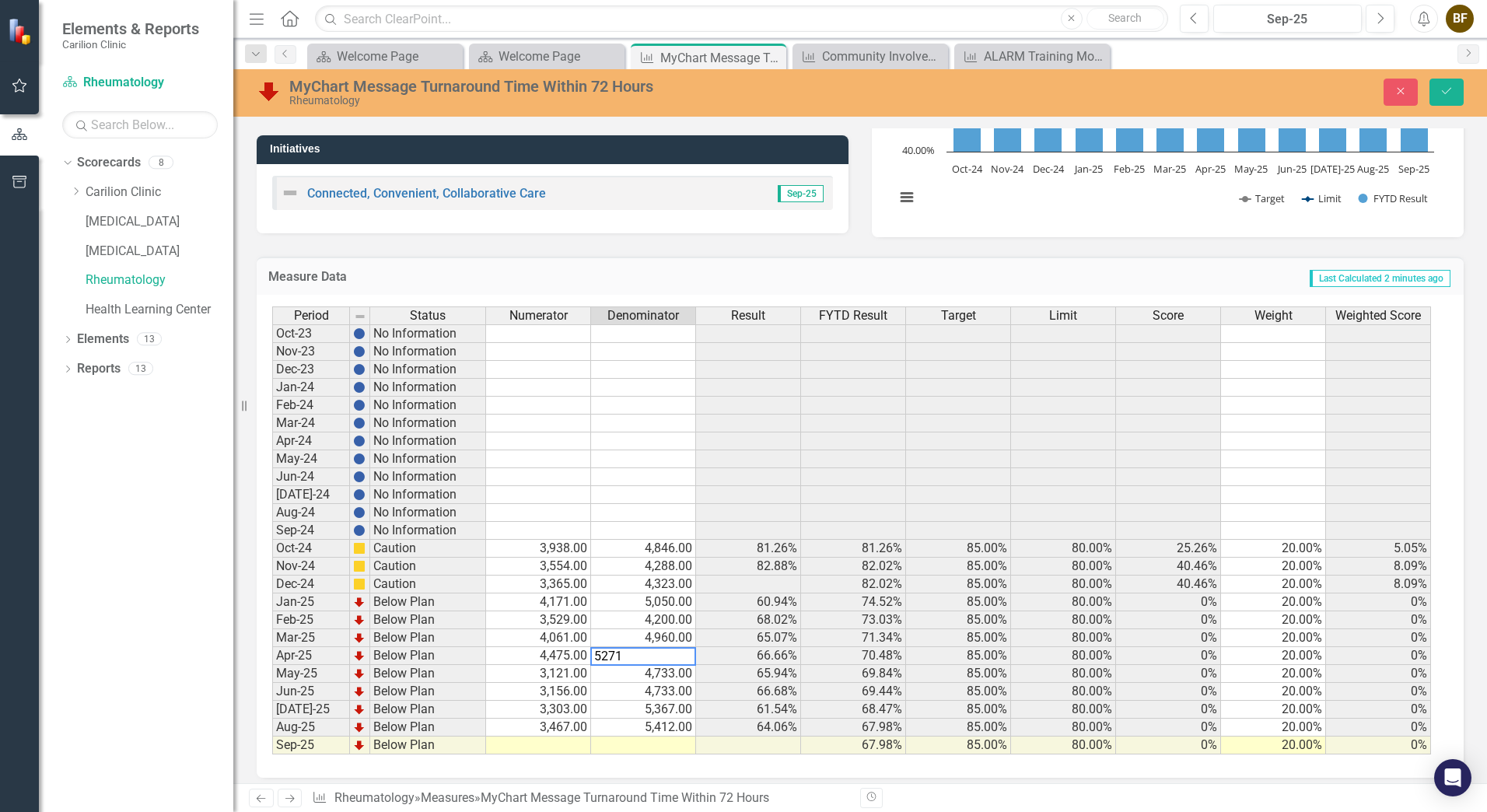
click at [548, 674] on td "3,121.00" at bounding box center [538, 673] width 105 height 18
type textarea "3"
click at [673, 675] on td "4,733.00" at bounding box center [644, 673] width 105 height 18
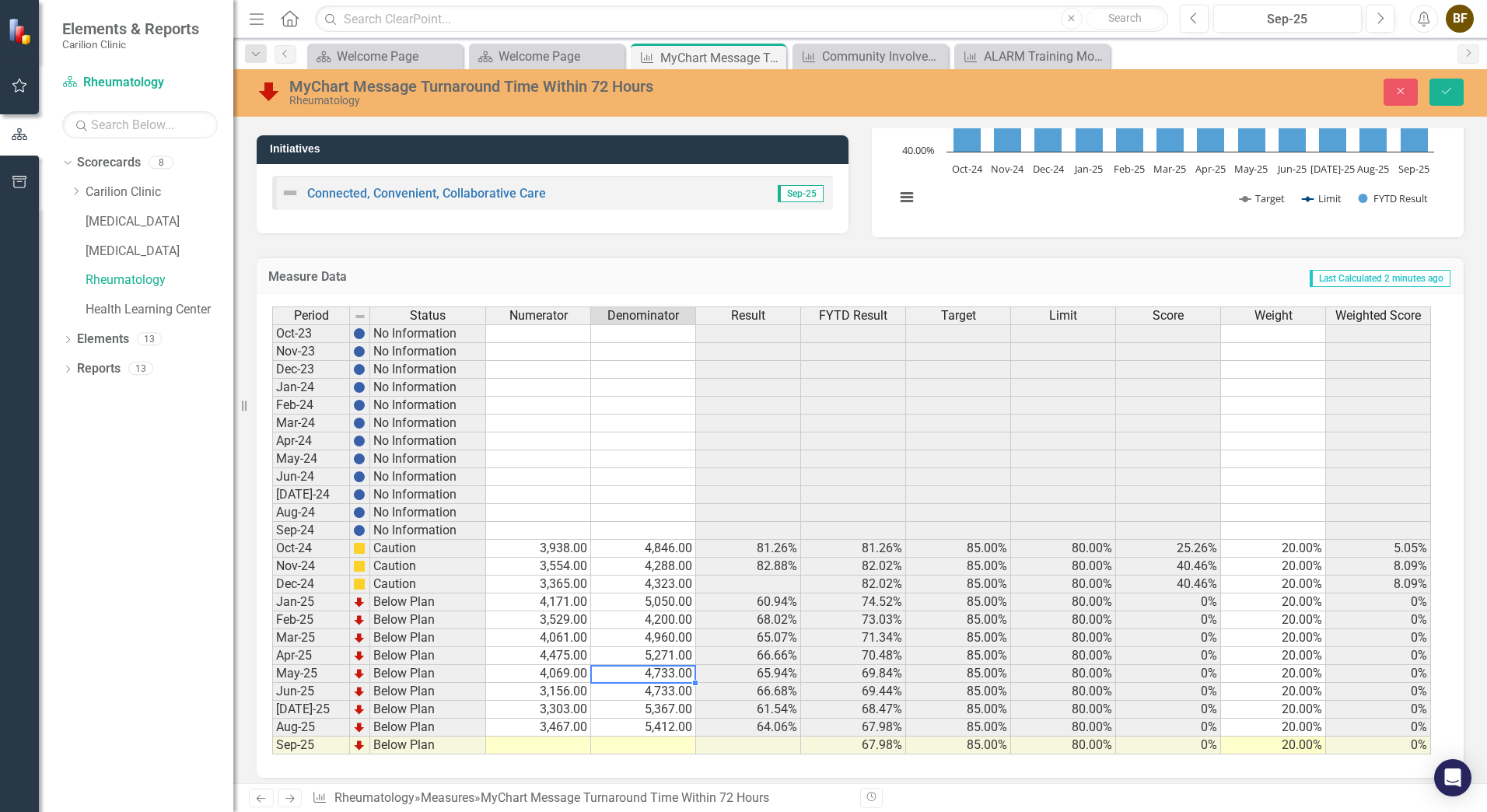
click at [673, 675] on td "4,733.00" at bounding box center [644, 673] width 105 height 18
click at [562, 689] on td "3,156.00" at bounding box center [538, 691] width 105 height 18
click at [684, 692] on td "4,733.00" at bounding box center [644, 691] width 105 height 18
click at [674, 689] on td "4,733.00" at bounding box center [644, 691] width 105 height 18
click at [674, 689] on textarea "4002" at bounding box center [643, 692] width 105 height 19
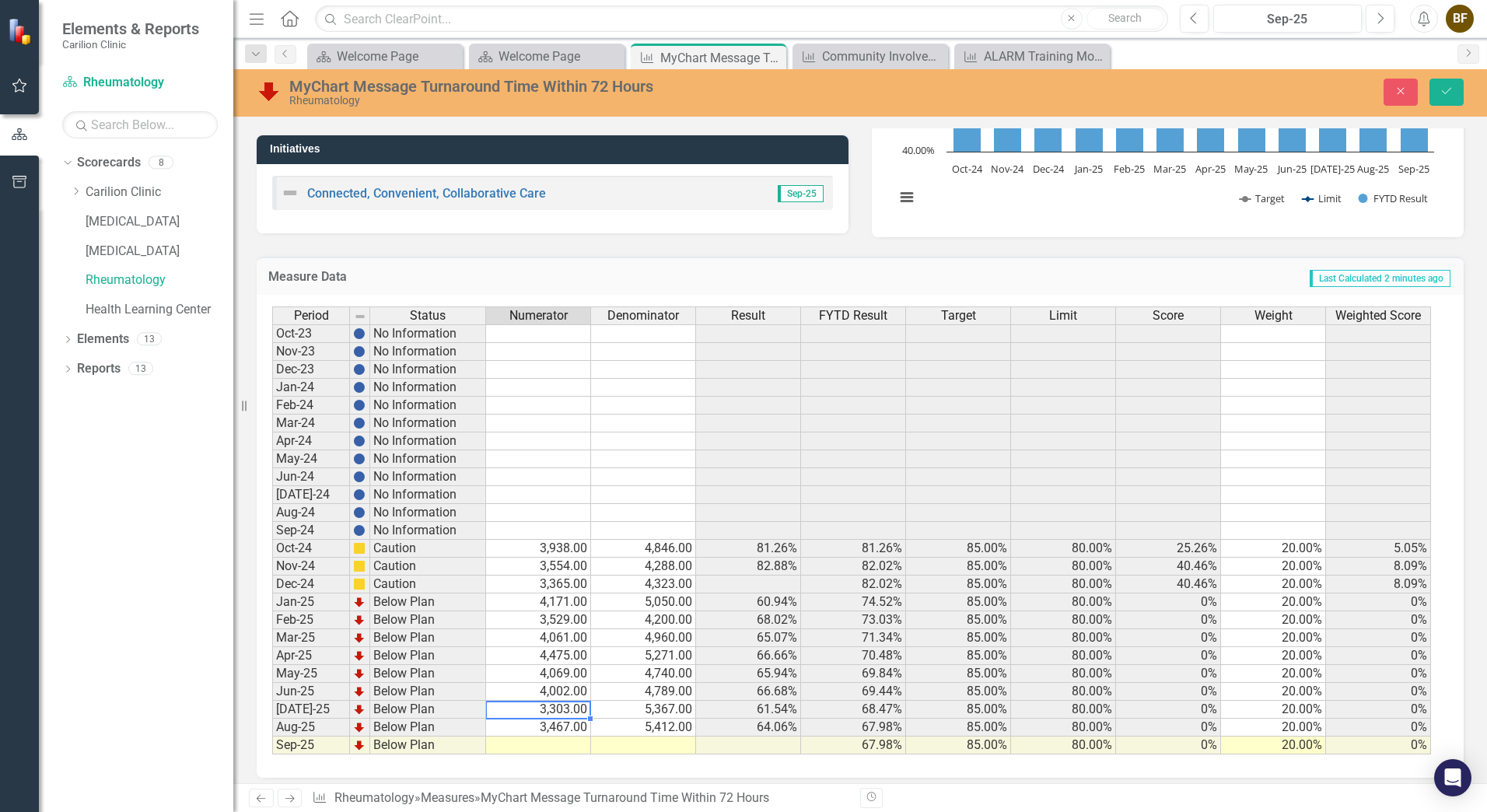
click at [573, 708] on td "3,303.00" at bounding box center [538, 709] width 105 height 18
type textarea "3"
click at [672, 712] on td "5,367.00" at bounding box center [644, 709] width 105 height 18
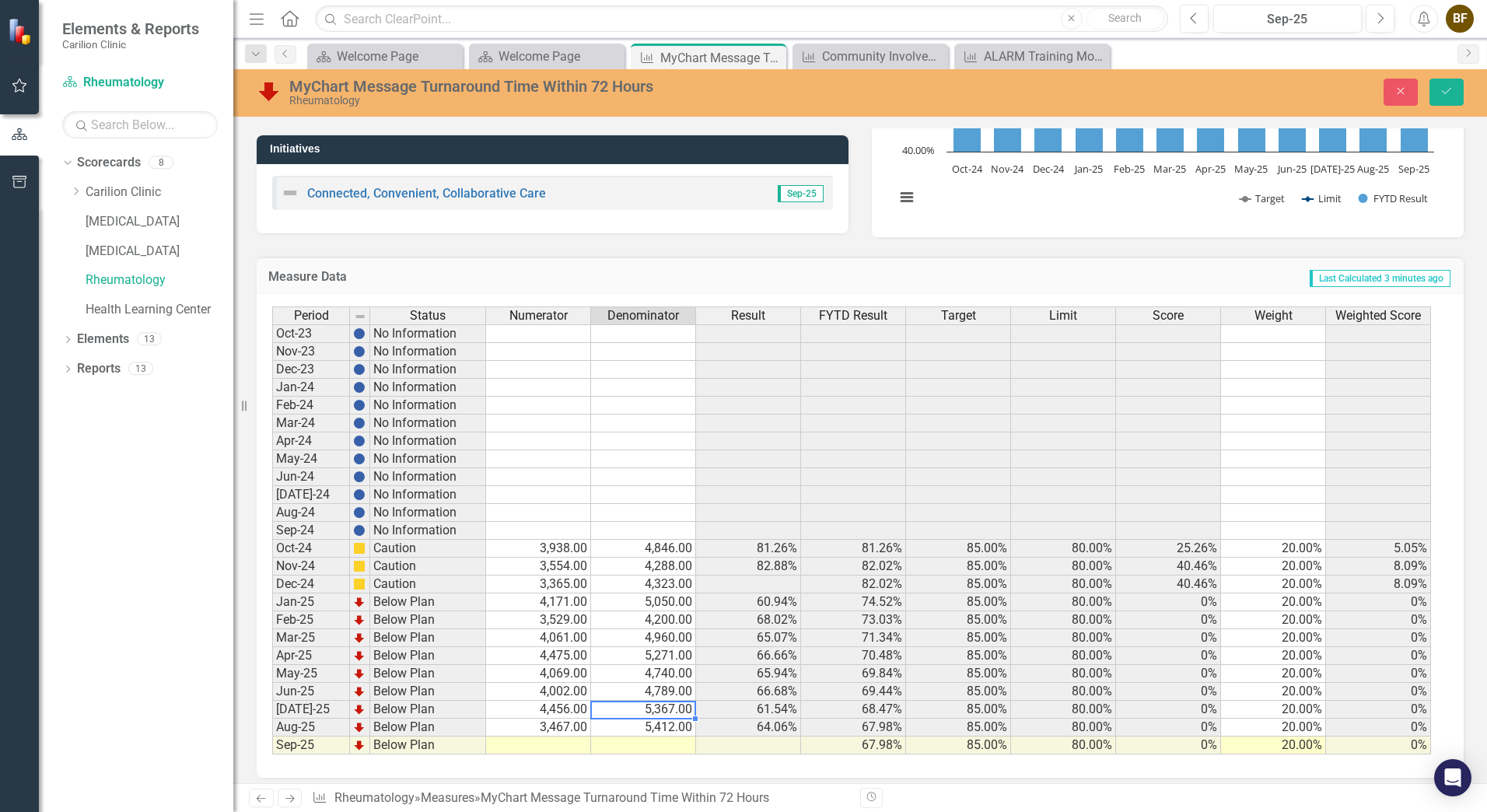
click at [672, 712] on td "5,367.00" at bounding box center [644, 709] width 105 height 18
click at [572, 727] on td "3,467.00" at bounding box center [538, 727] width 105 height 18
click at [572, 727] on textarea "5377" at bounding box center [537, 728] width 105 height 19
click at [633, 731] on td "5,412.00" at bounding box center [644, 727] width 105 height 18
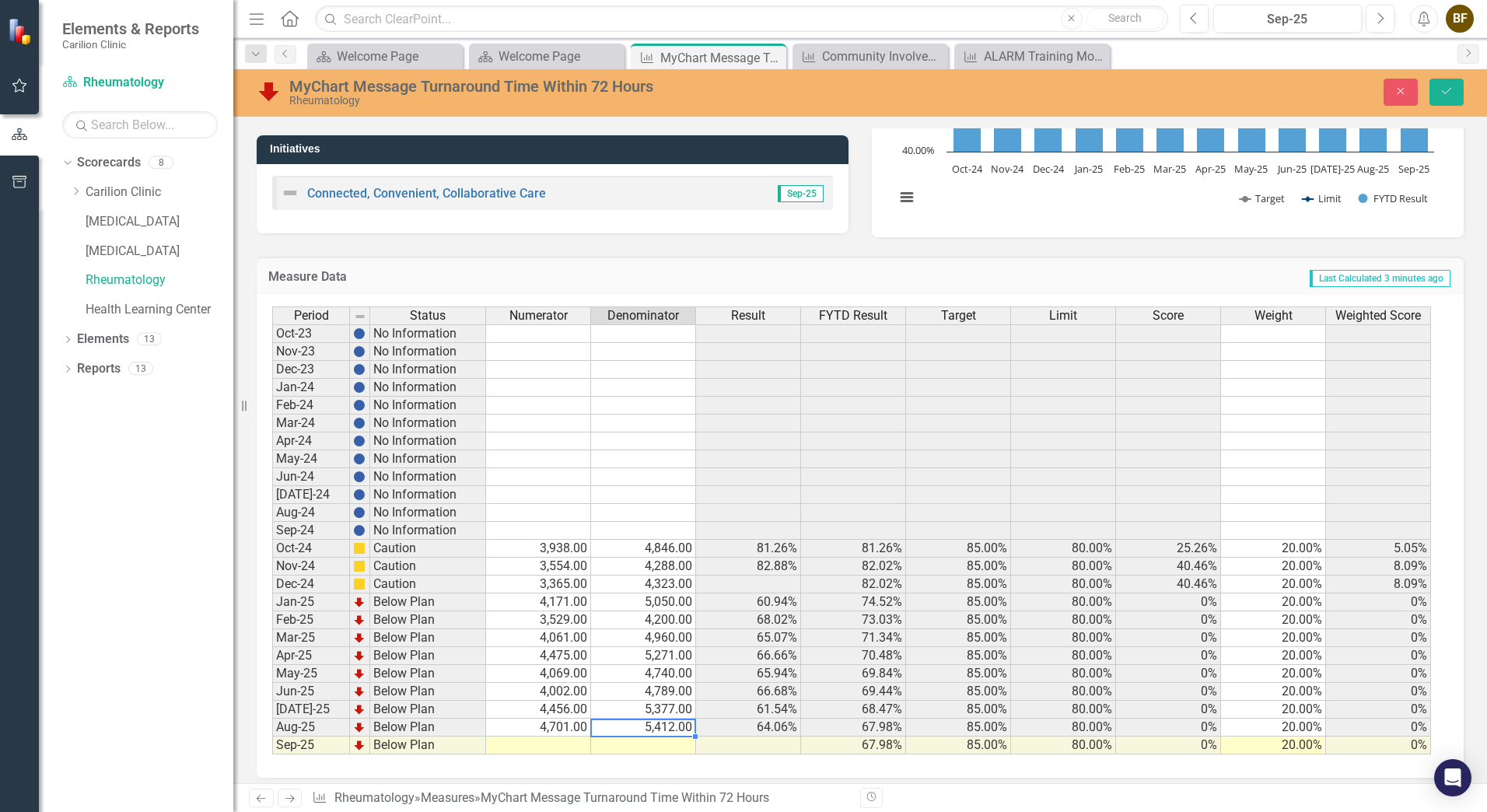
click at [633, 731] on td "5,412.00" at bounding box center [644, 727] width 105 height 18
type textarea "5449"
click at [556, 743] on td at bounding box center [538, 745] width 105 height 18
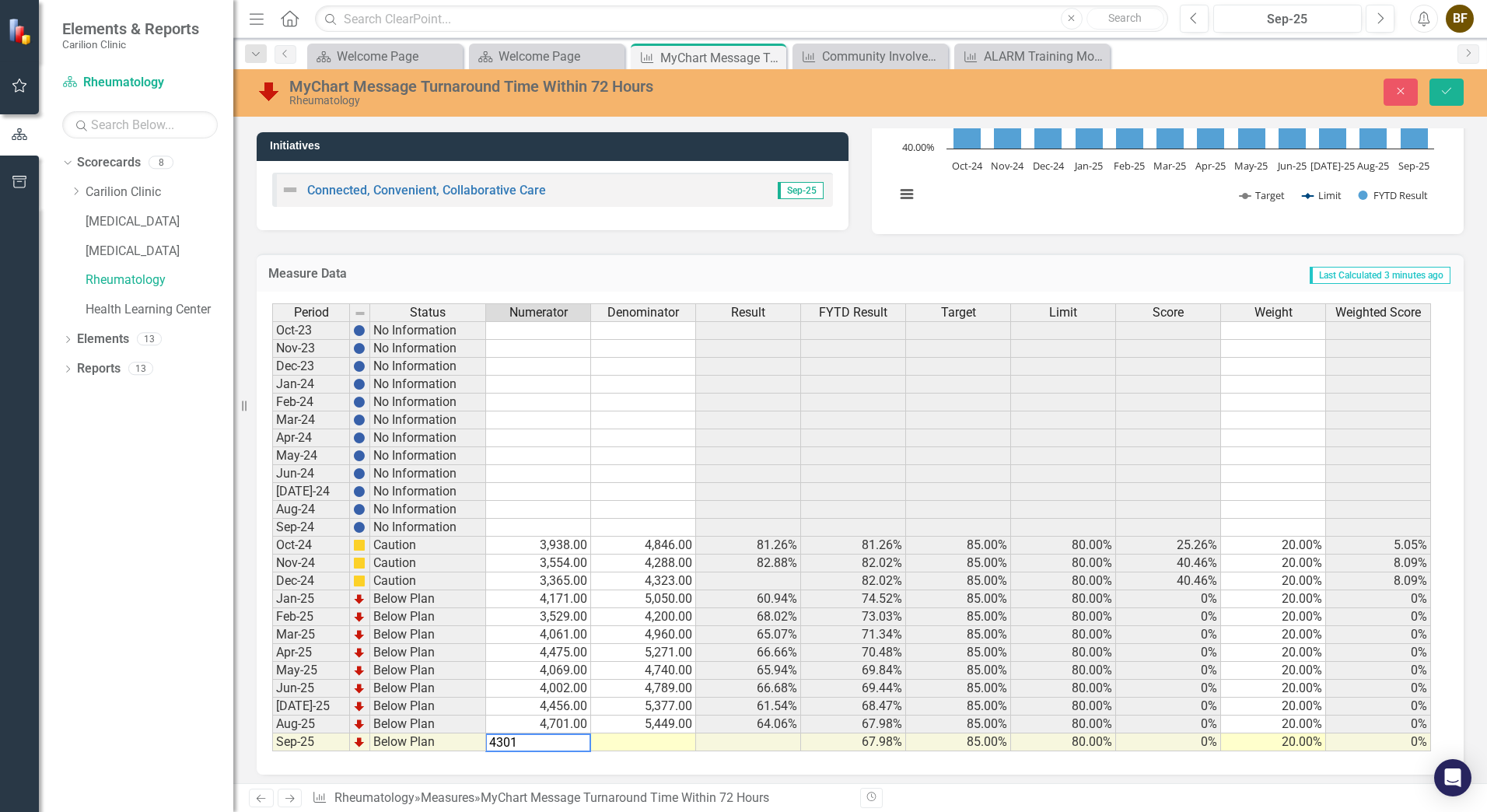
scroll to position [284, 0]
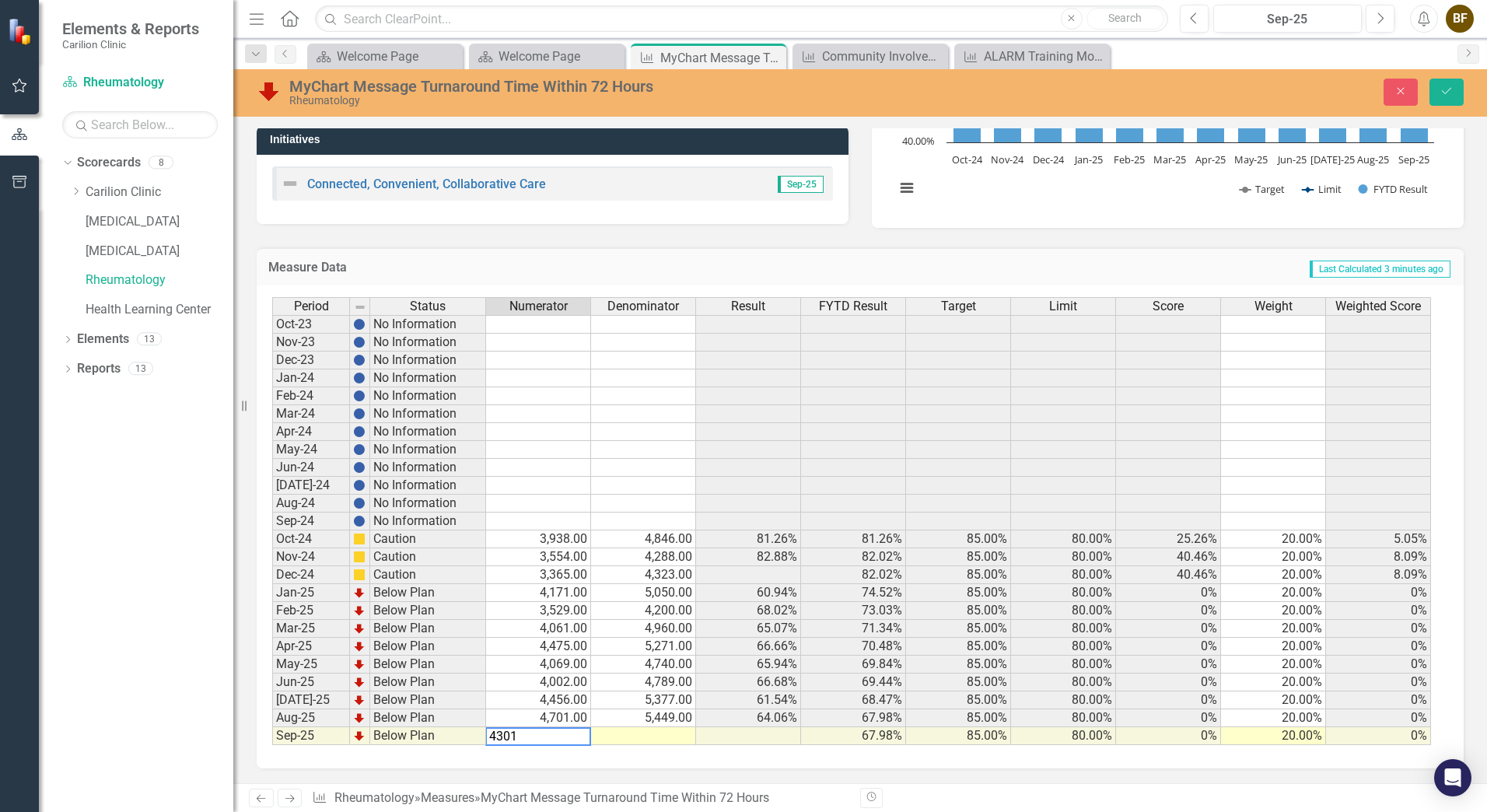
type textarea "4301"
click at [638, 740] on td at bounding box center [644, 735] width 105 height 18
type textarea "4850"
click at [1458, 85] on button "Save" at bounding box center [1447, 92] width 35 height 27
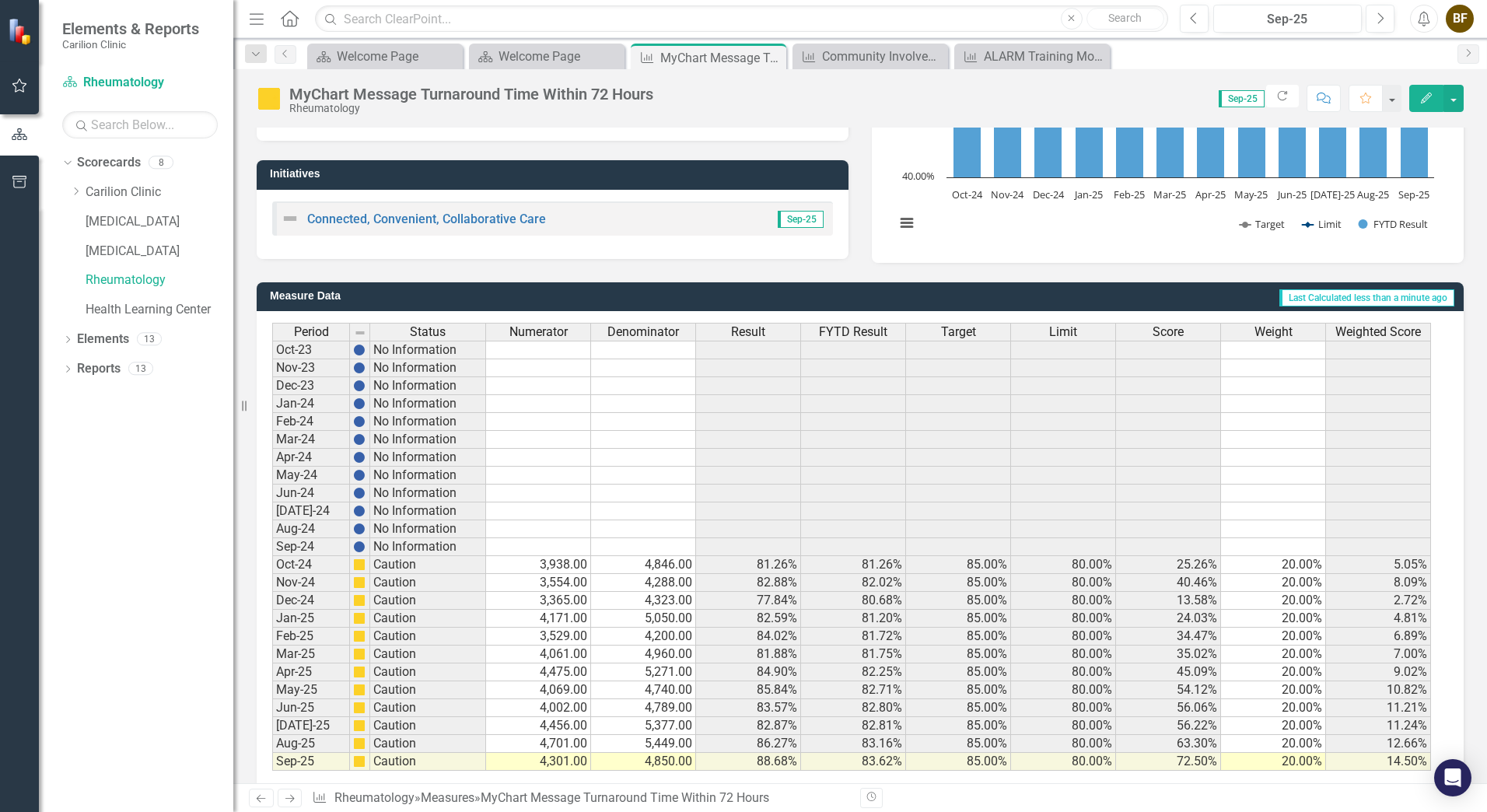
scroll to position [274, 0]
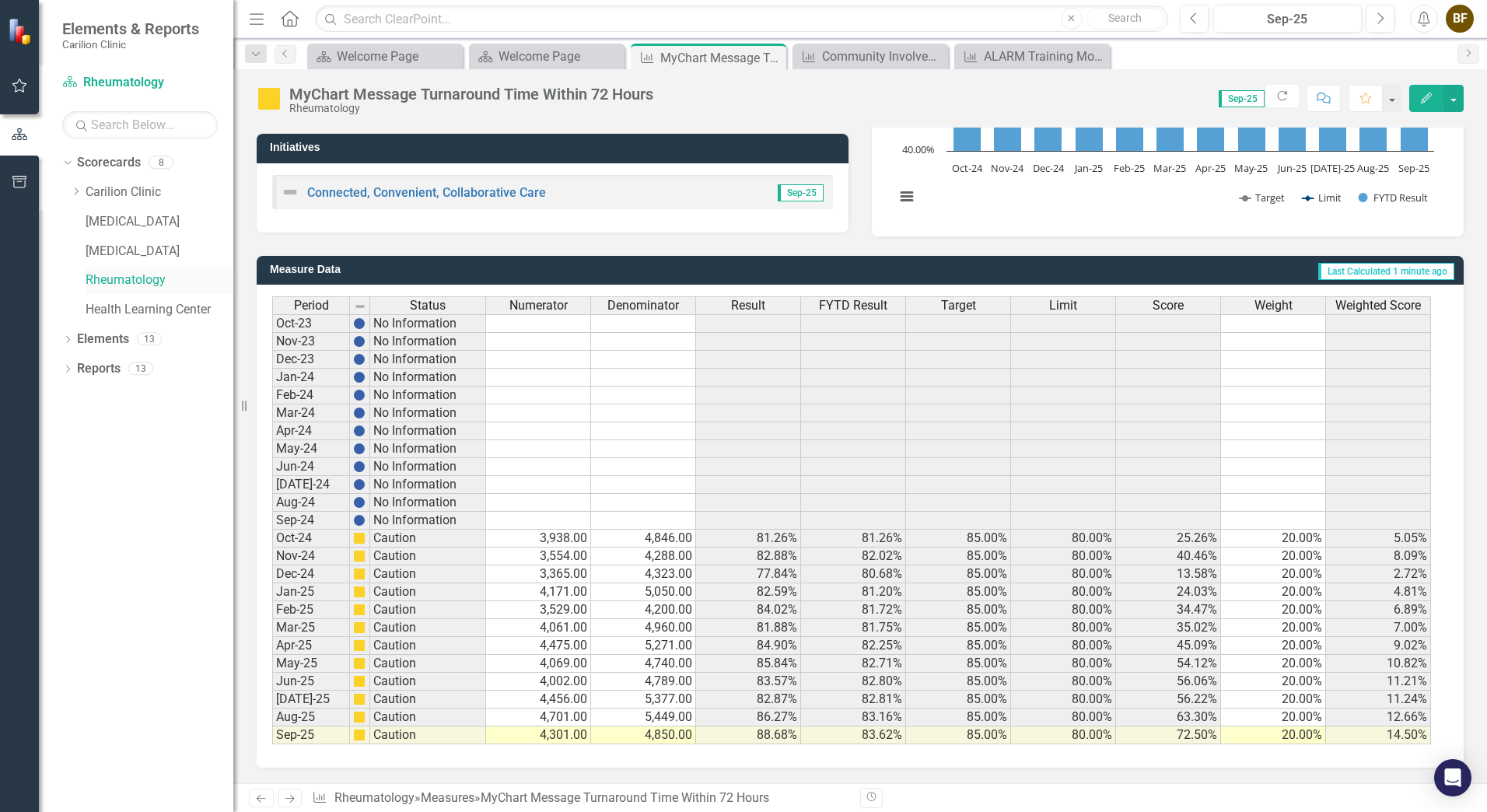
click at [95, 281] on link "Rheumatology" at bounding box center [159, 280] width 148 height 18
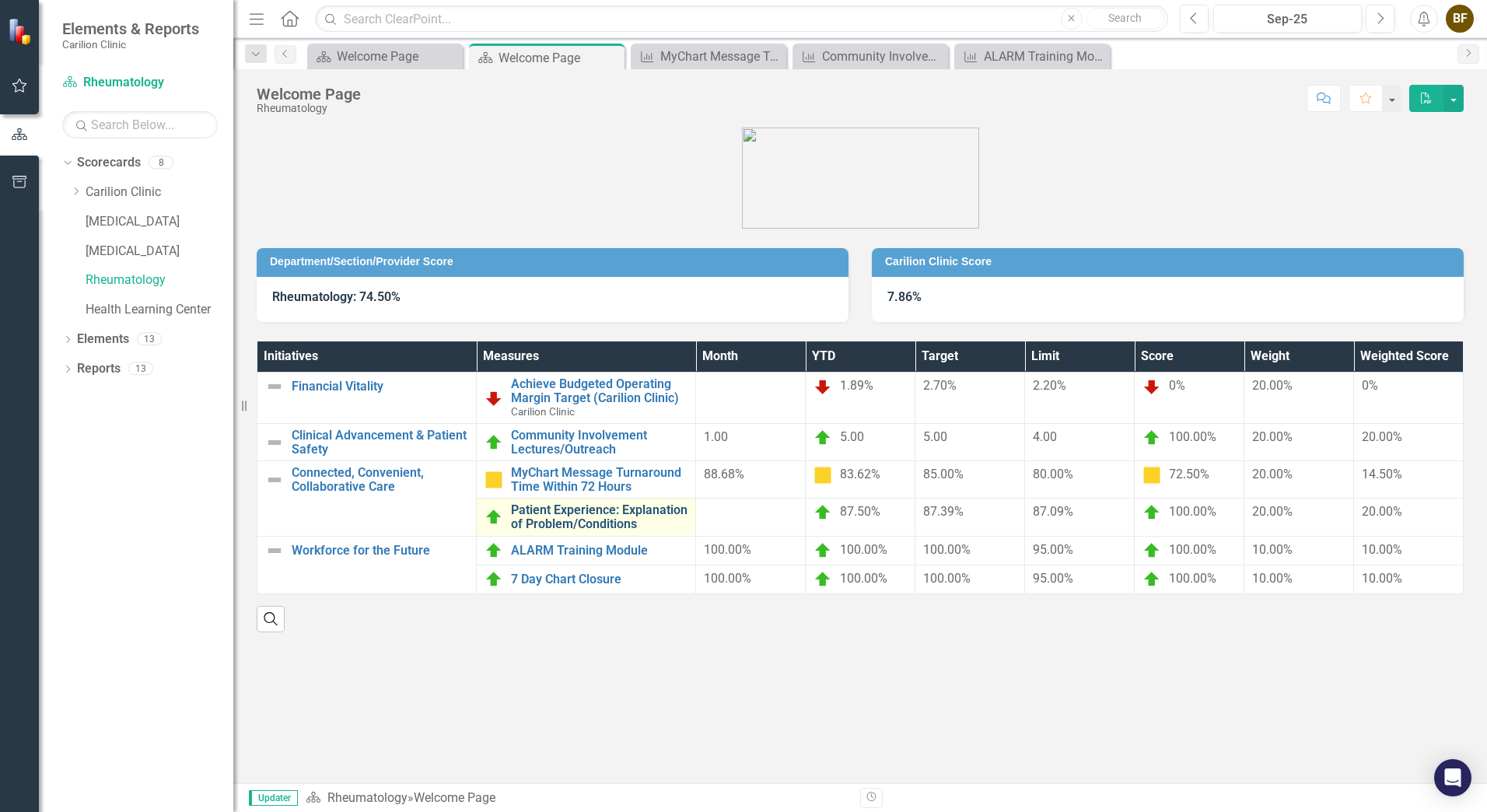
click at [581, 510] on link "Patient Experience: Explanation of Problem/Conditions" at bounding box center [599, 517] width 176 height 27
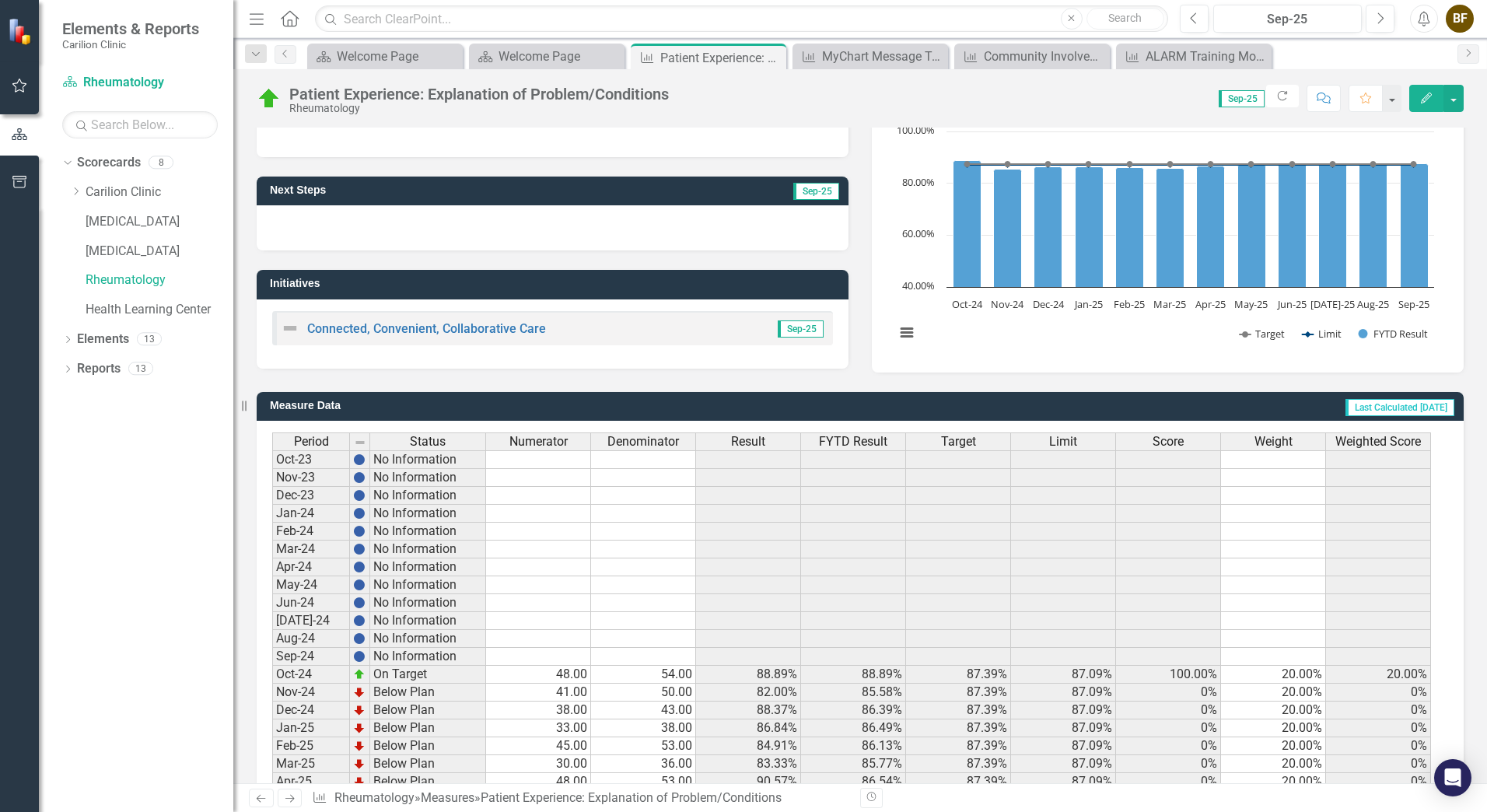
scroll to position [274, 0]
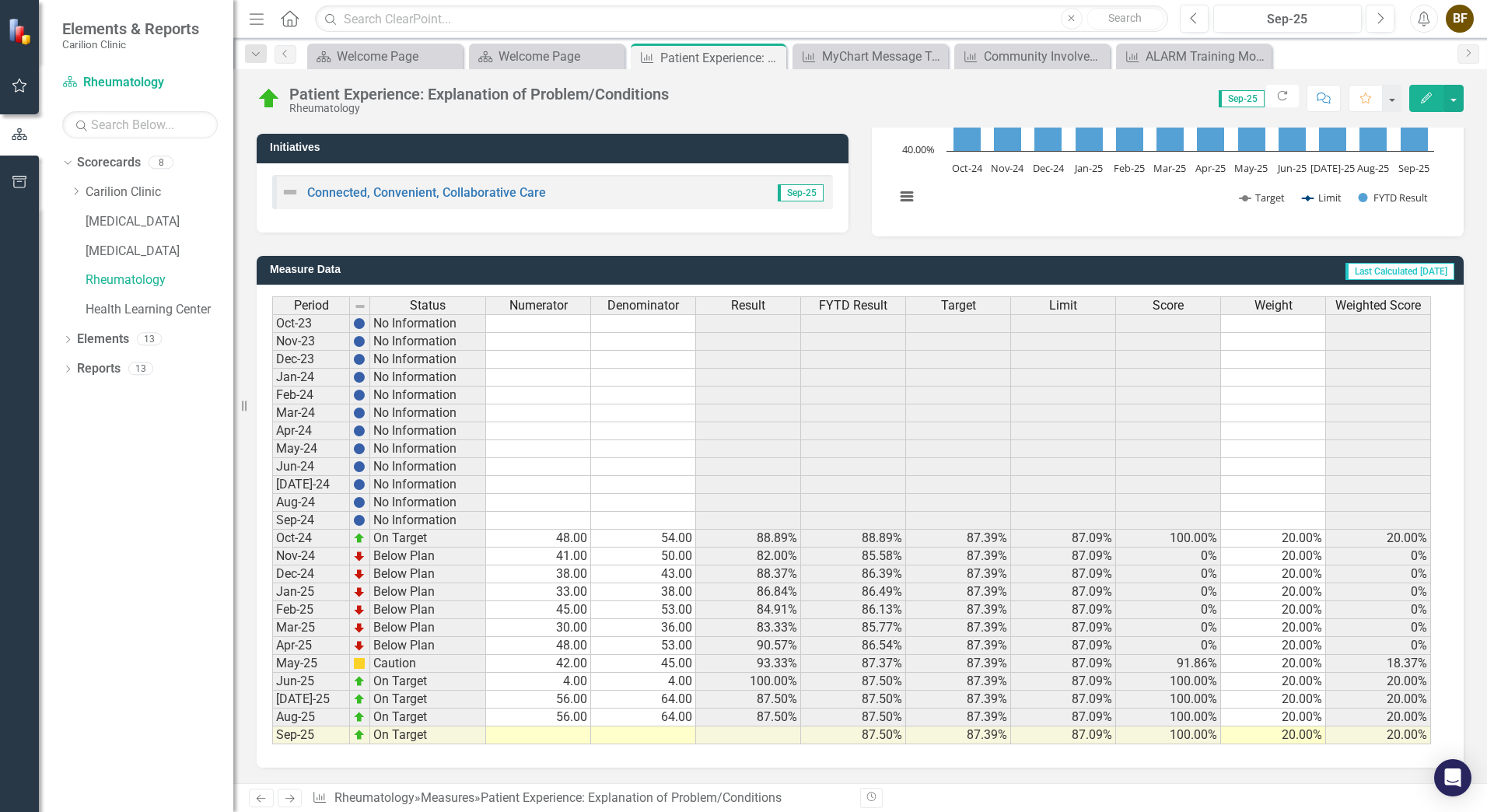
click at [571, 732] on td at bounding box center [538, 734] width 105 height 18
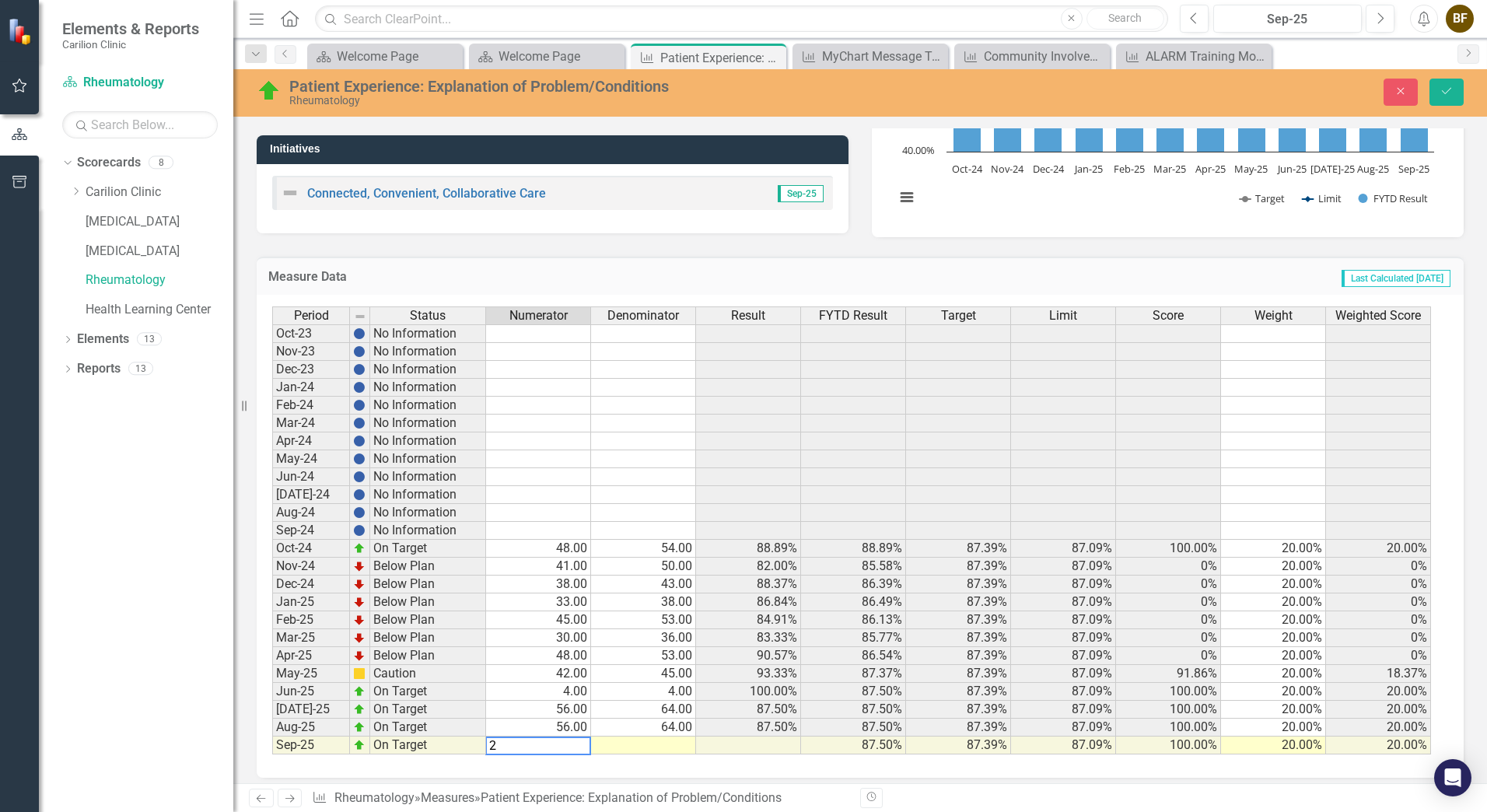
type textarea "24"
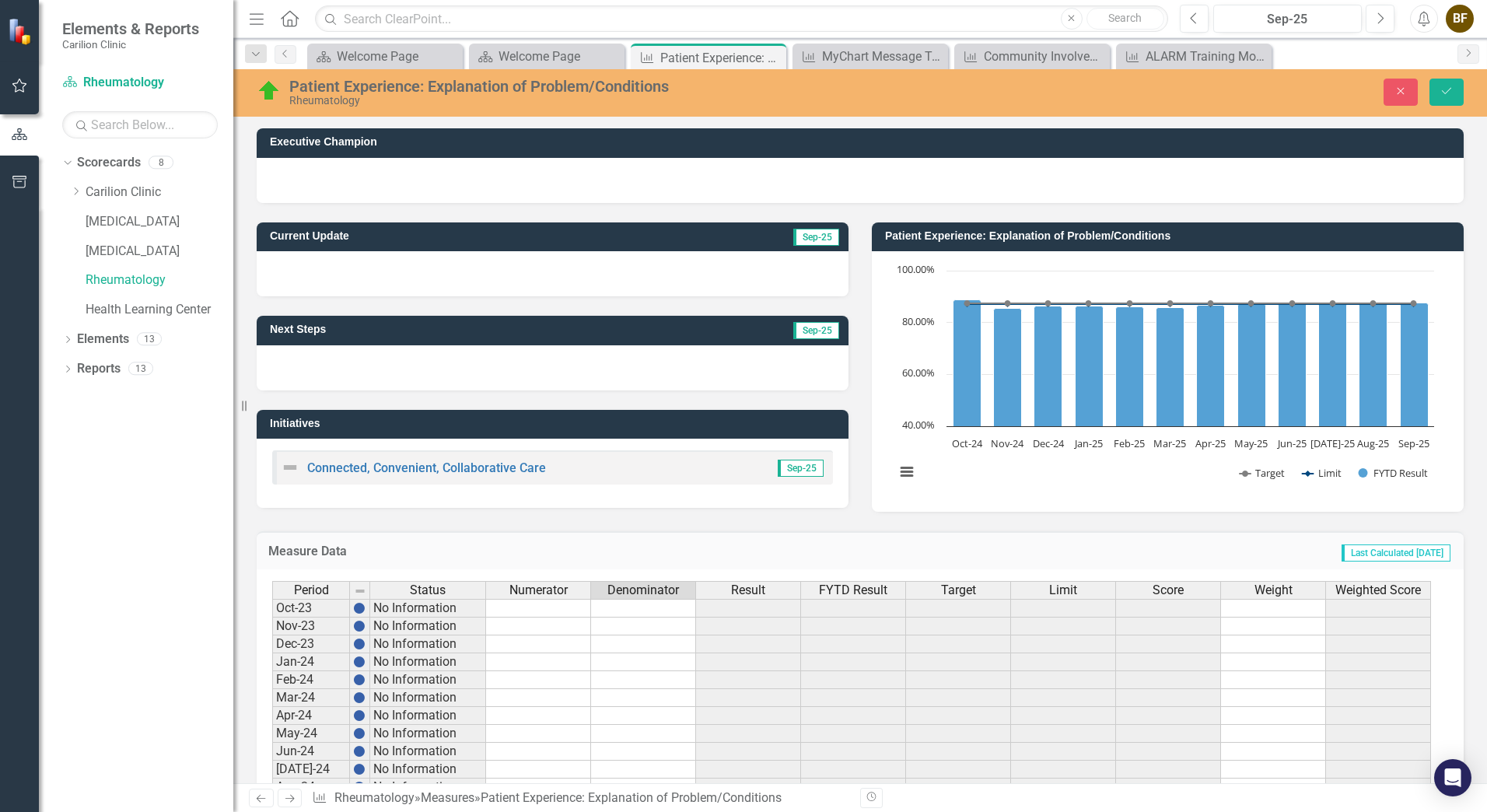
scroll to position [274, 0]
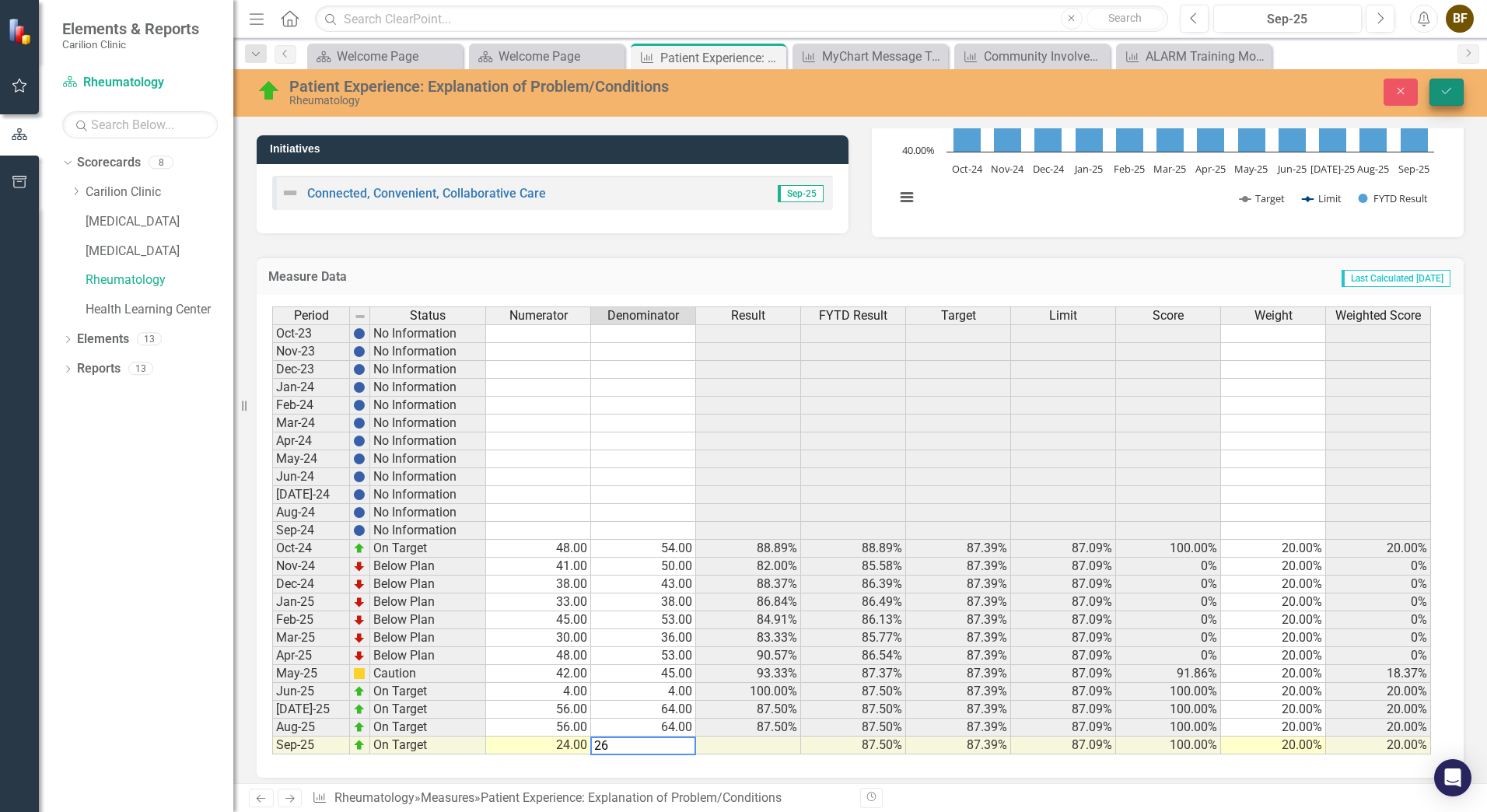
type textarea "26"
click at [1449, 94] on icon "Save" at bounding box center [1447, 90] width 14 height 11
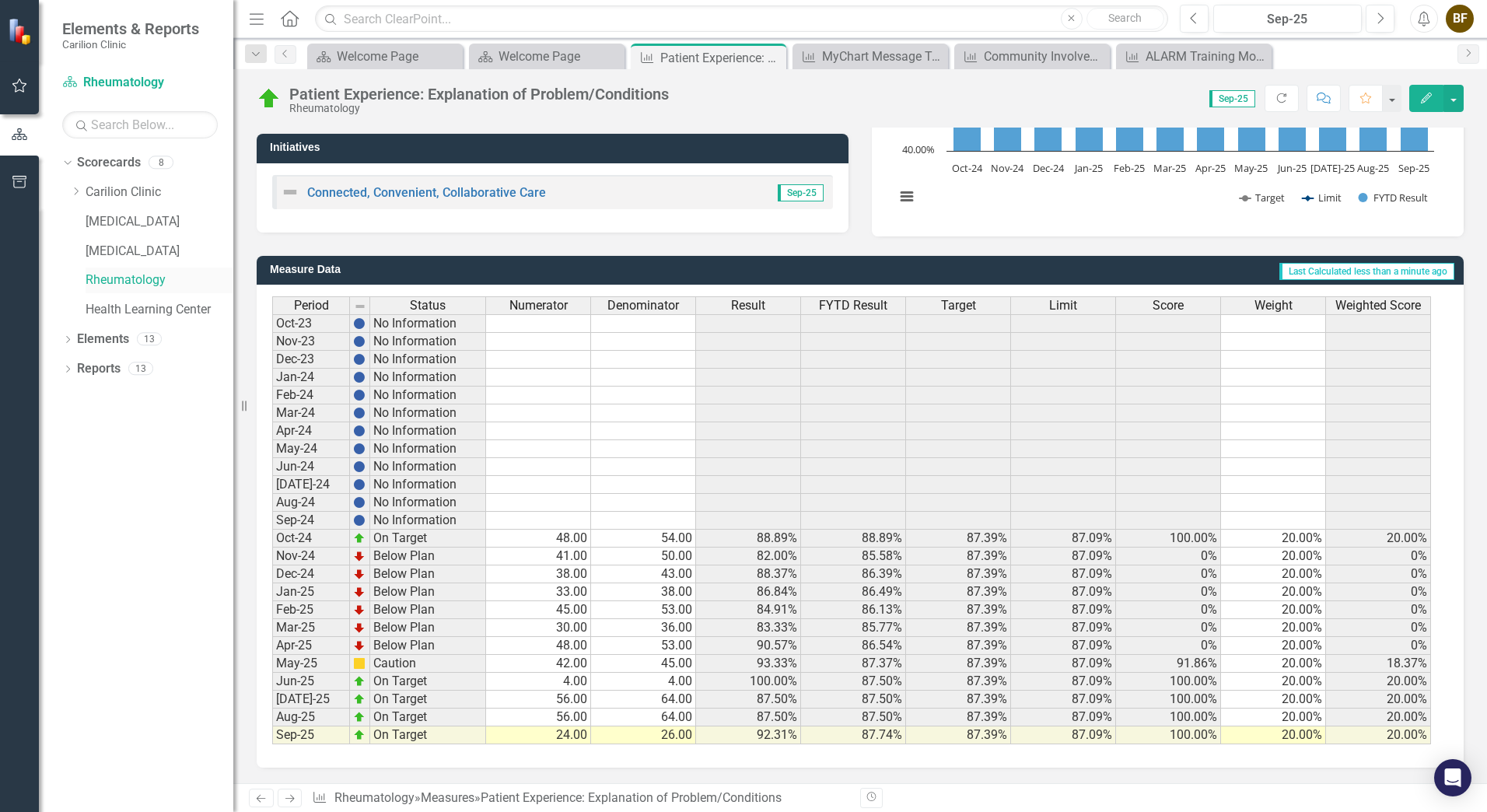
click at [129, 274] on link "Rheumatology" at bounding box center [159, 280] width 148 height 18
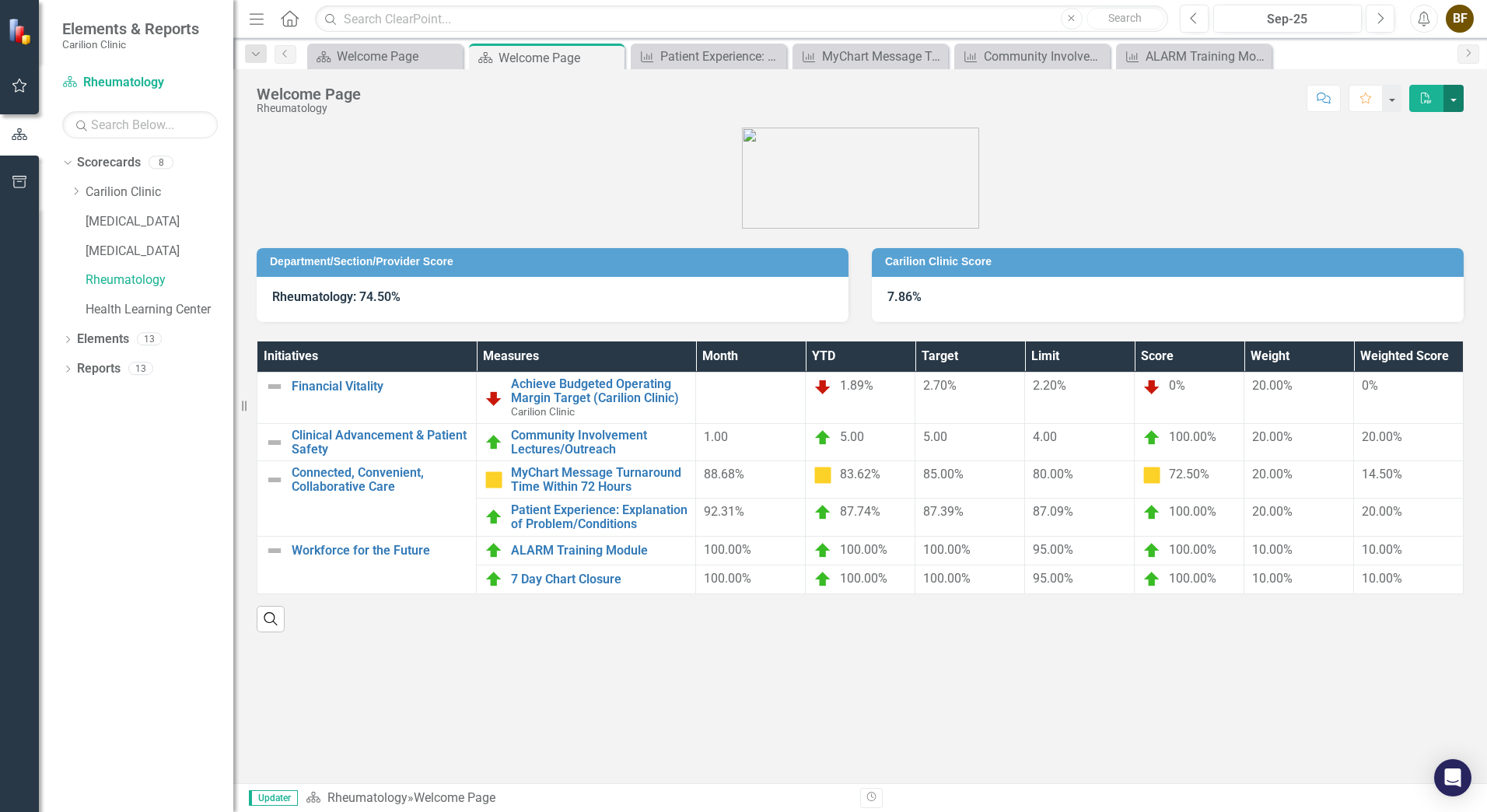
click at [1449, 100] on button "button" at bounding box center [1453, 99] width 20 height 27
click at [1393, 161] on link "PDF Export to PDF" at bounding box center [1399, 159] width 126 height 29
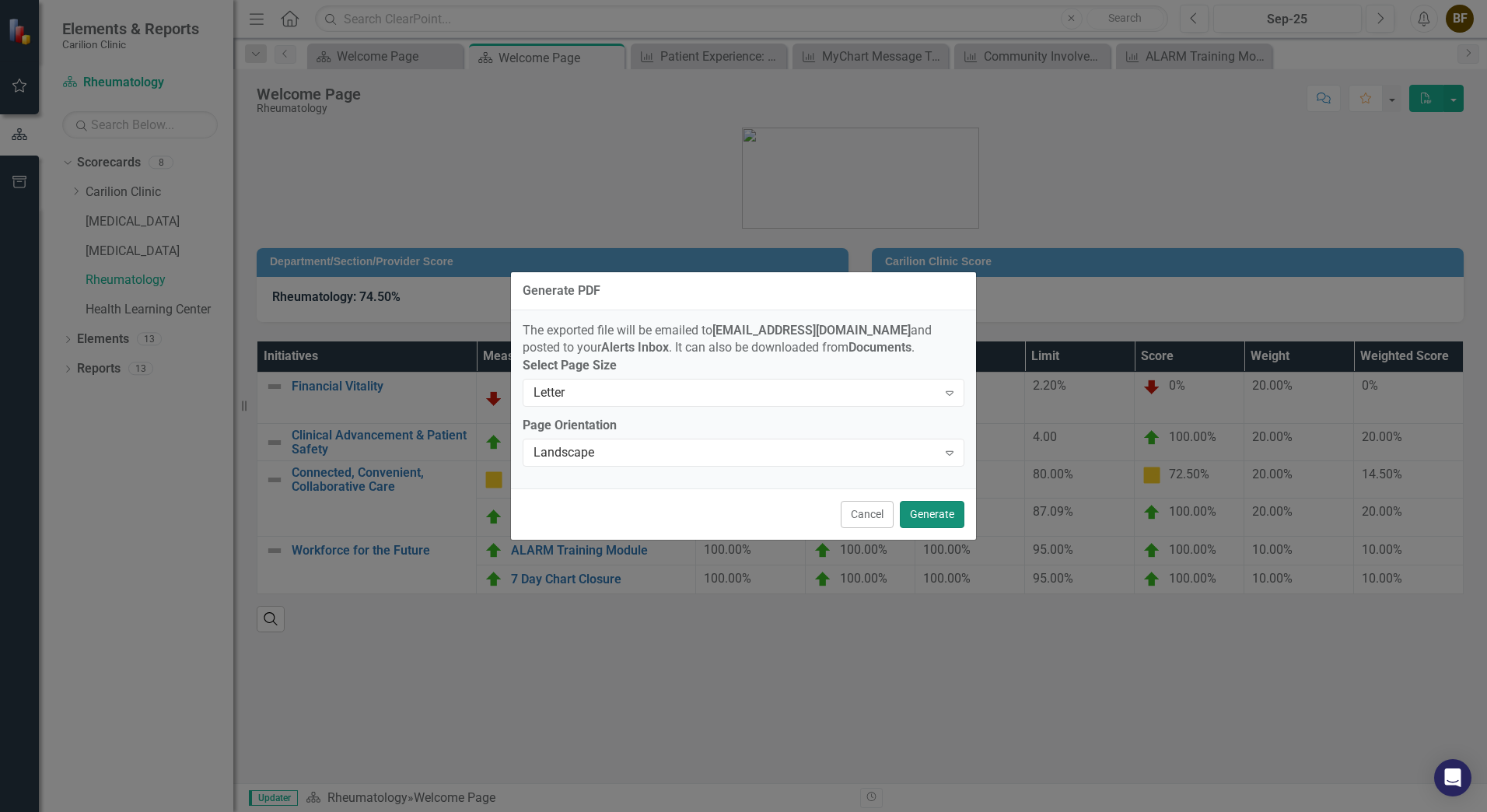
click at [930, 514] on button "Generate" at bounding box center [932, 514] width 65 height 27
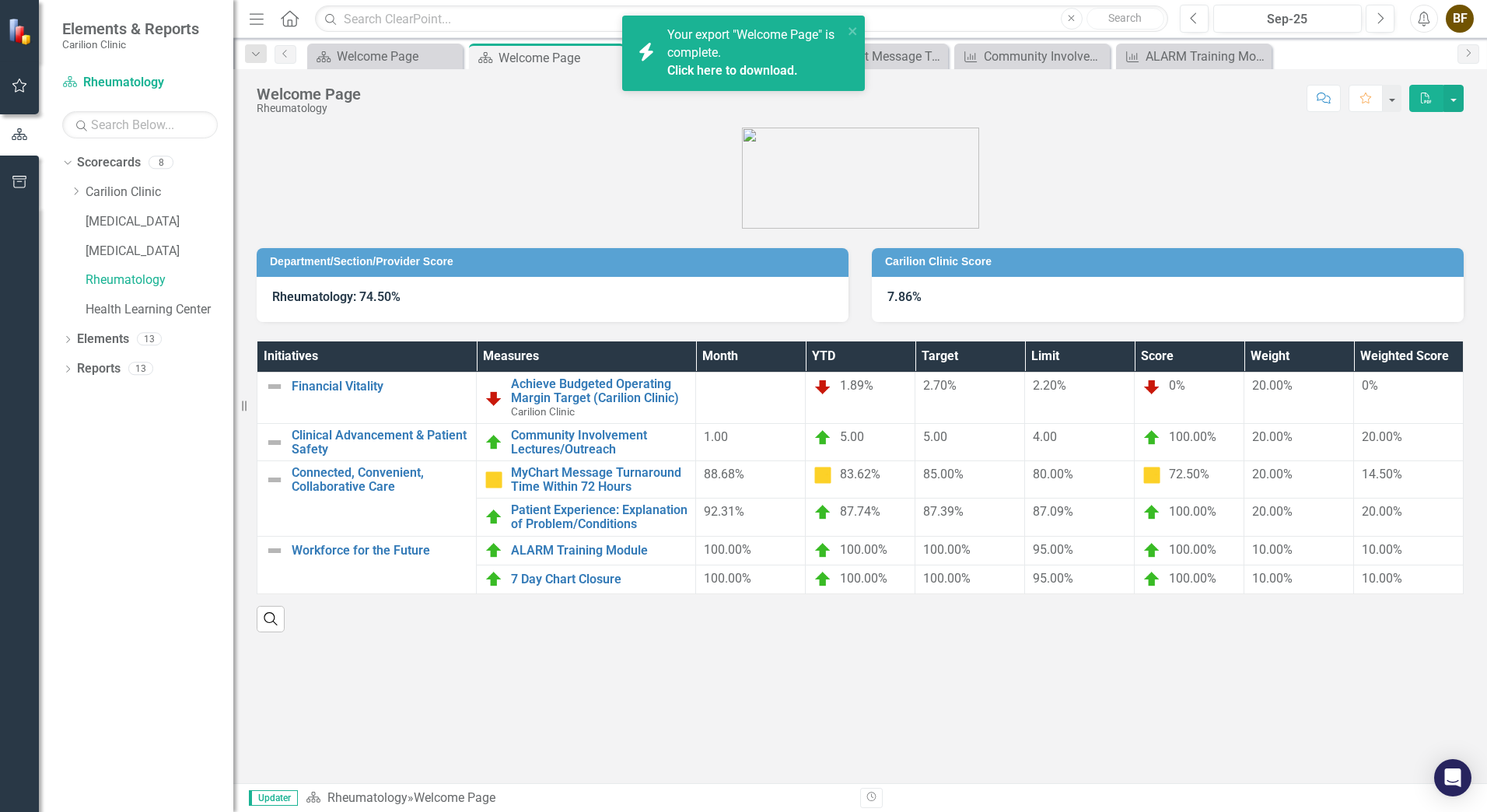
click at [729, 59] on div "Your export "Welcome Page" is complete. Click here to download." at bounding box center [755, 53] width 175 height 54
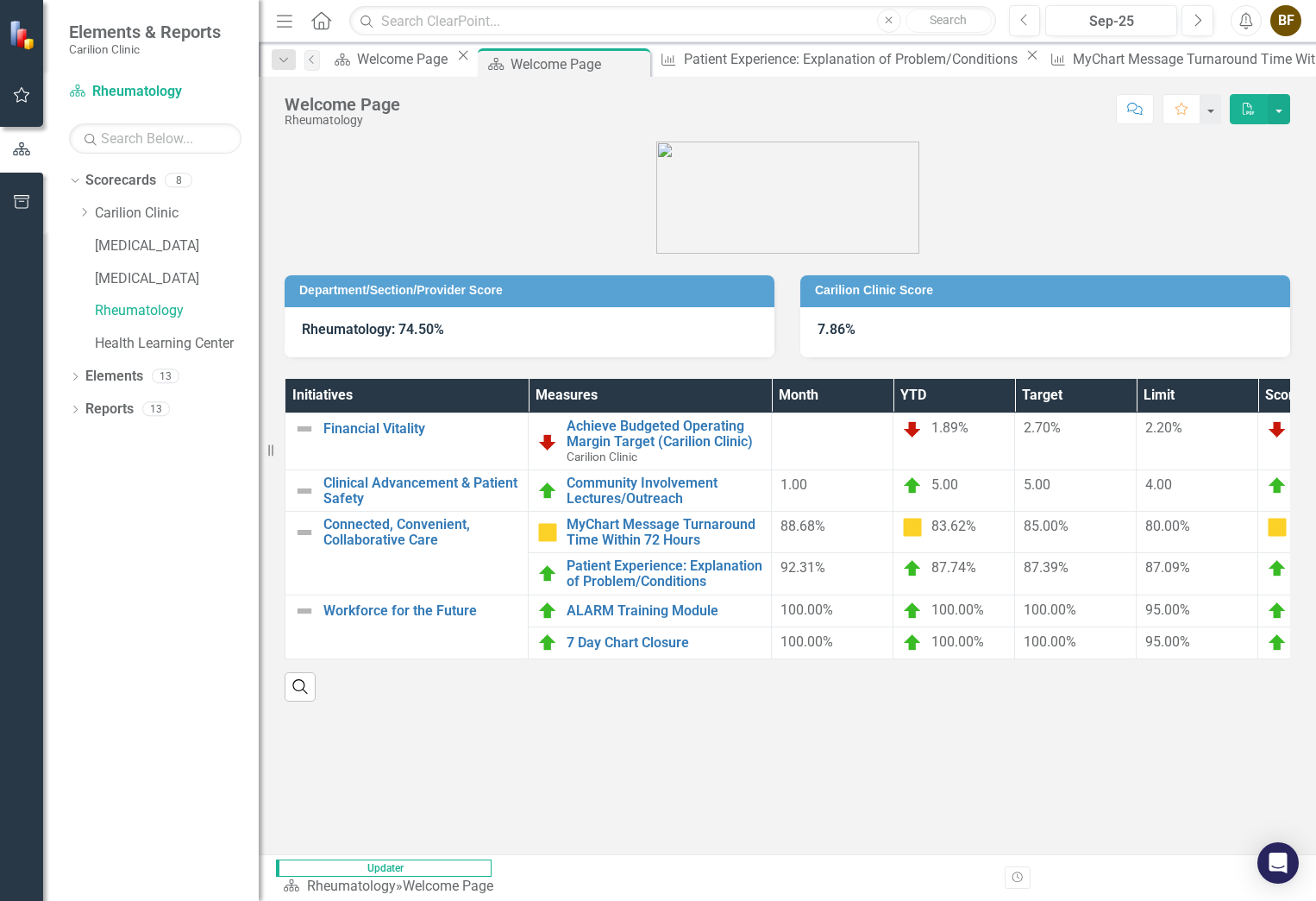
click at [1270, 204] on figure at bounding box center [787, 197] width 1005 height 112
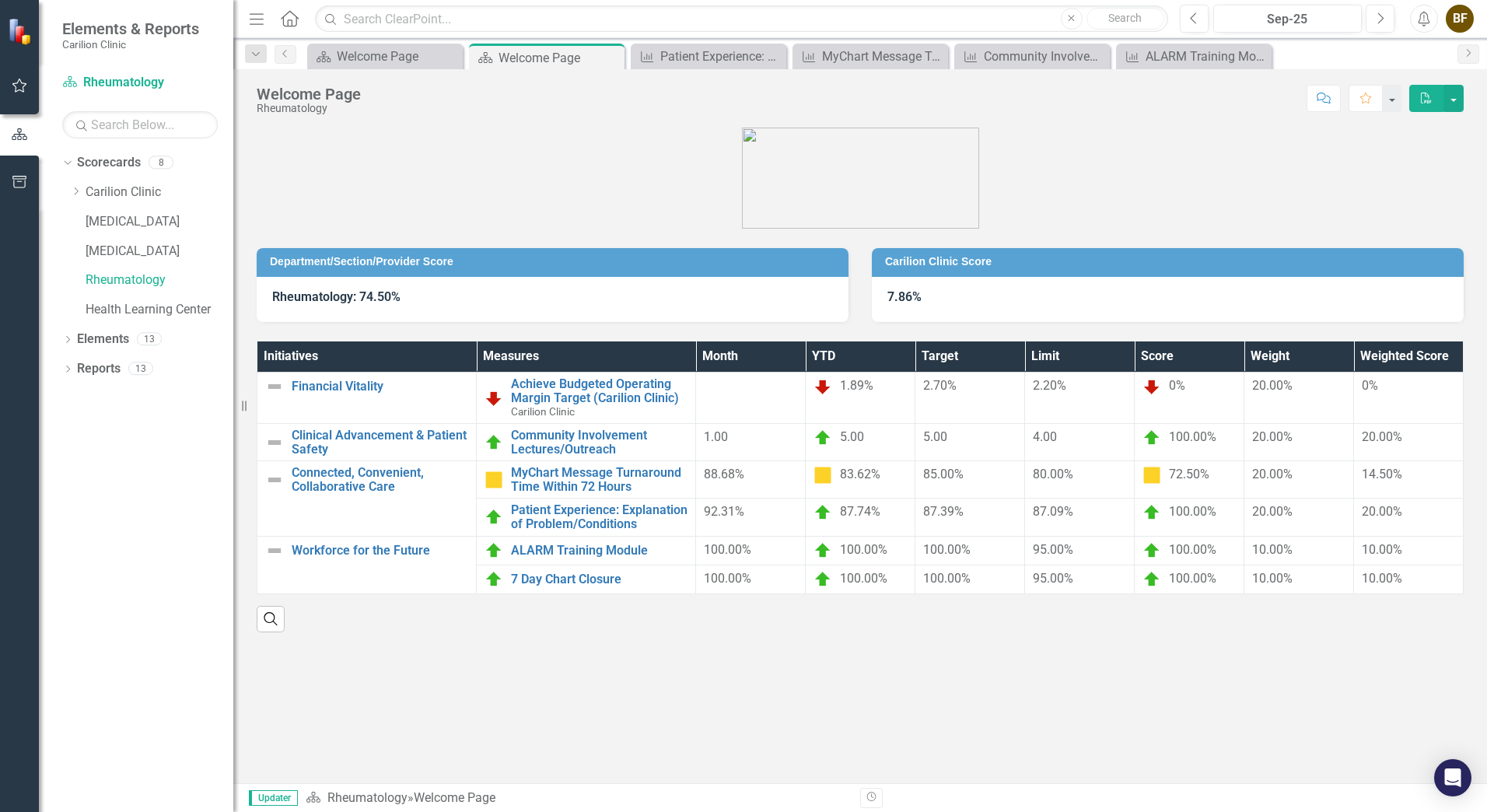
click at [1424, 98] on icon "PDF" at bounding box center [1426, 98] width 14 height 11
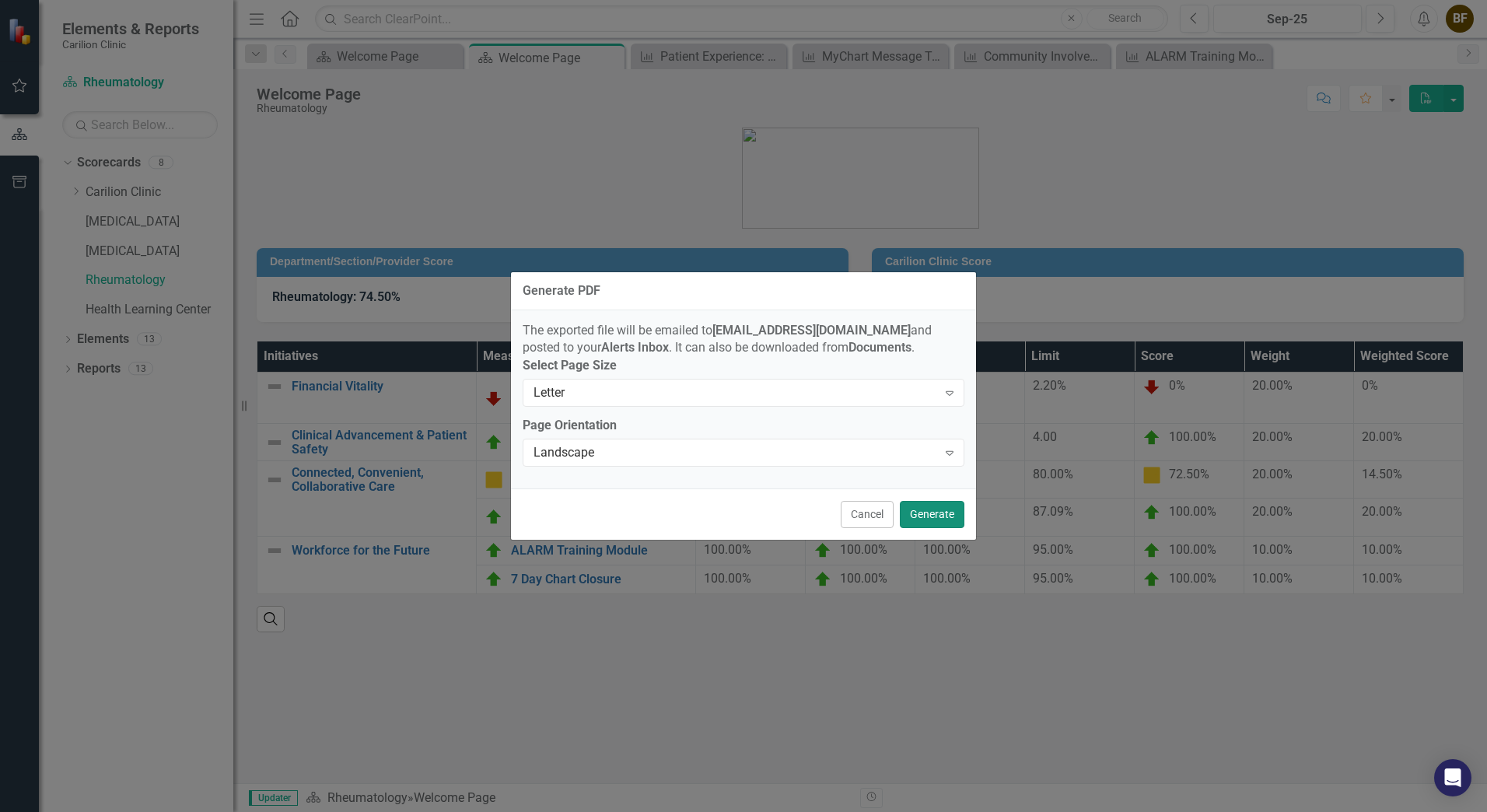
click at [937, 524] on button "Generate" at bounding box center [932, 514] width 65 height 27
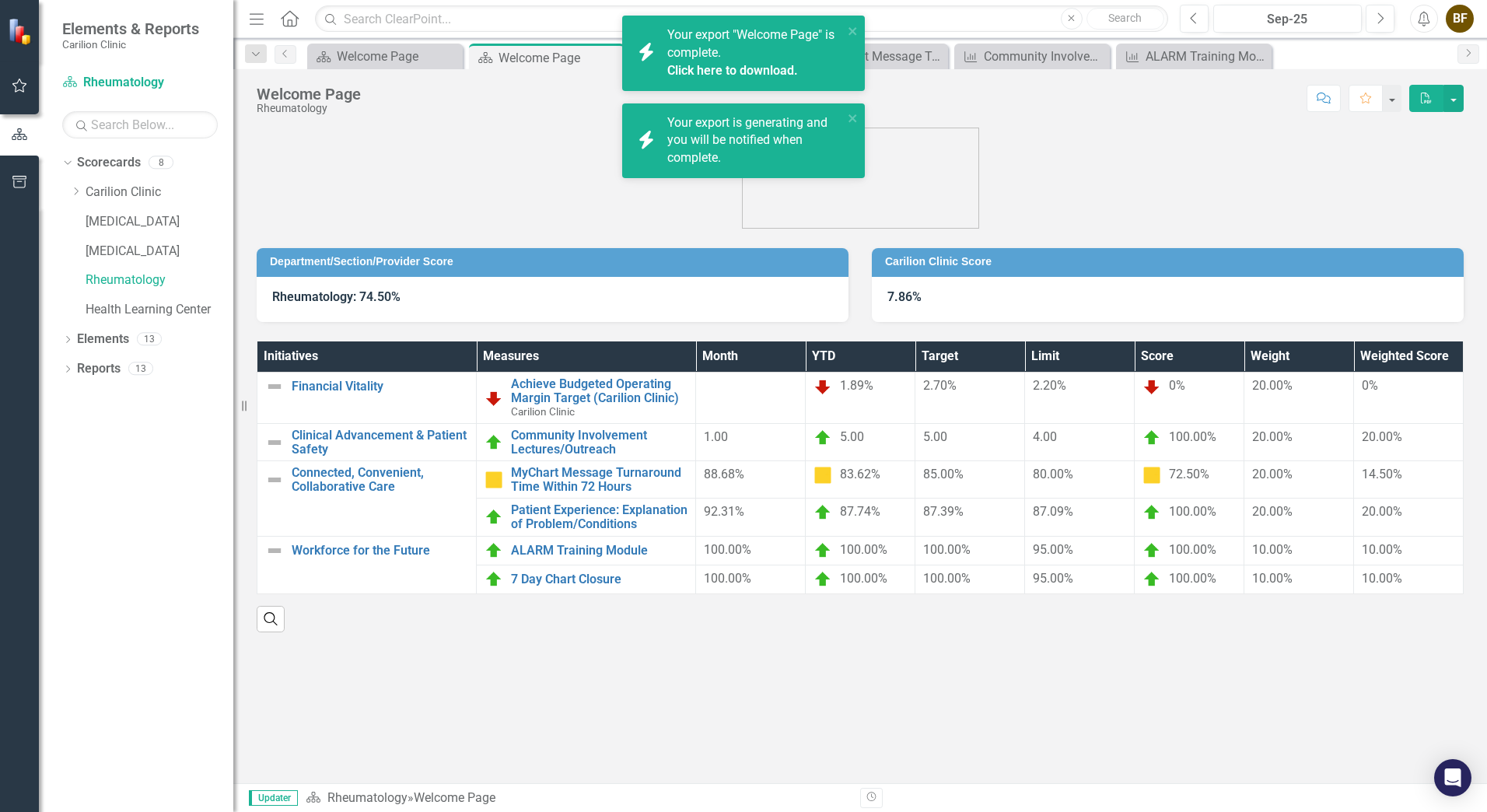
click at [714, 63] on link "Click here to download." at bounding box center [732, 71] width 131 height 15
